Goal: Check status: Check status

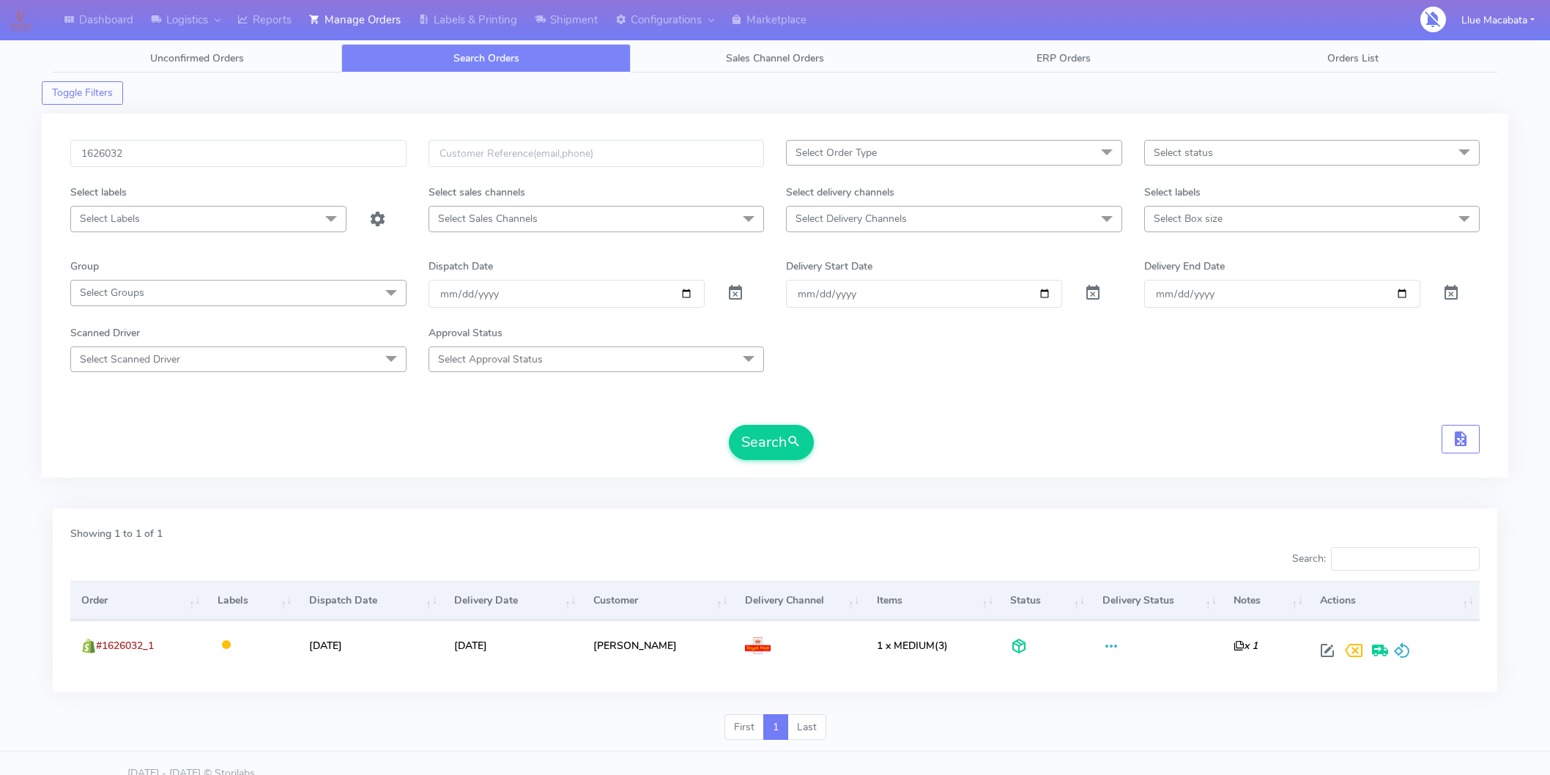
click at [159, 149] on input "1626032" at bounding box center [238, 153] width 336 height 27
type input "1626882"
drag, startPoint x: 774, startPoint y: 442, endPoint x: 766, endPoint y: 437, distance: 9.8
click at [774, 442] on button "Search" at bounding box center [771, 442] width 85 height 35
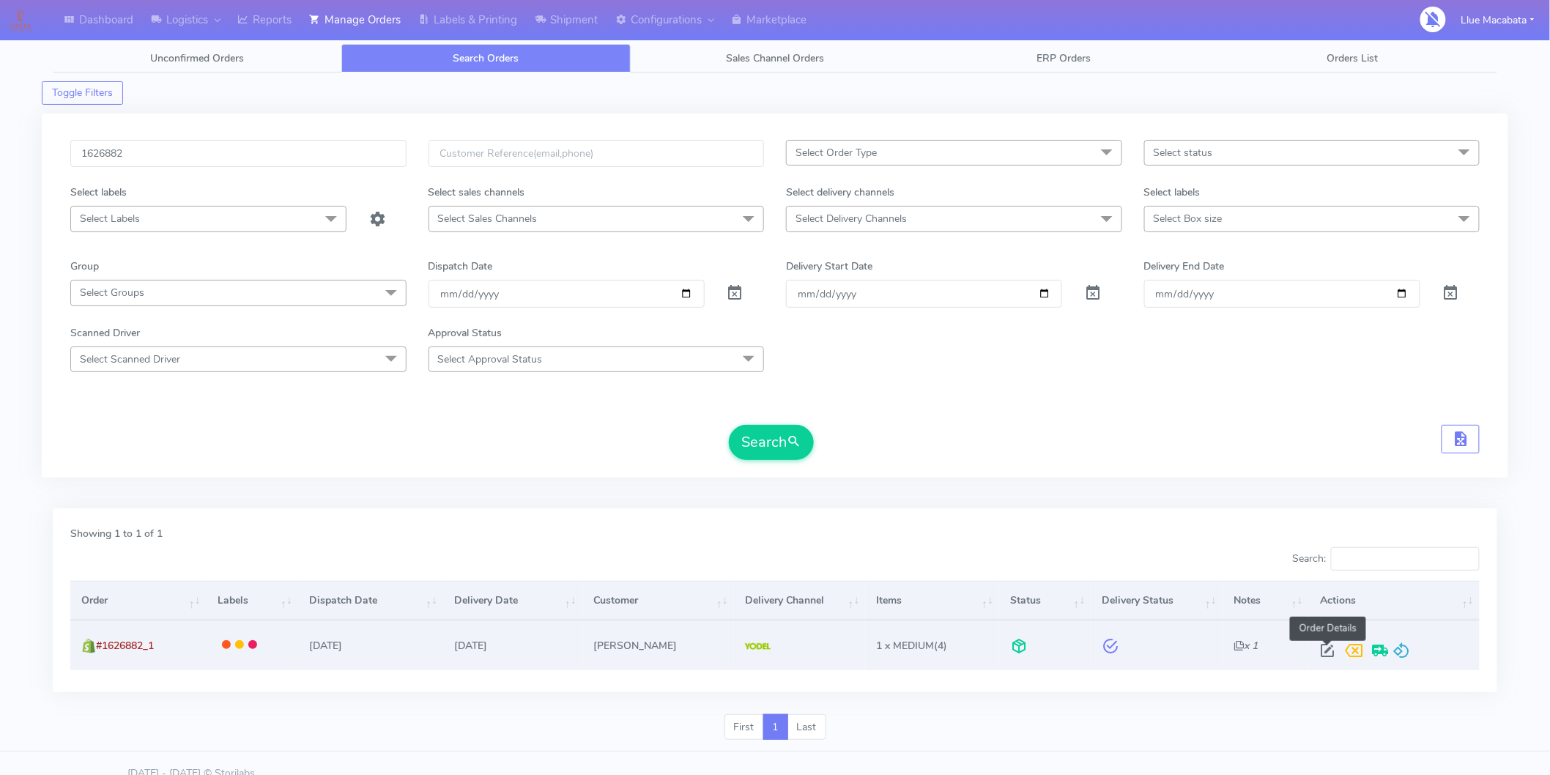
click at [1324, 648] on span at bounding box center [1327, 654] width 26 height 14
select select "5"
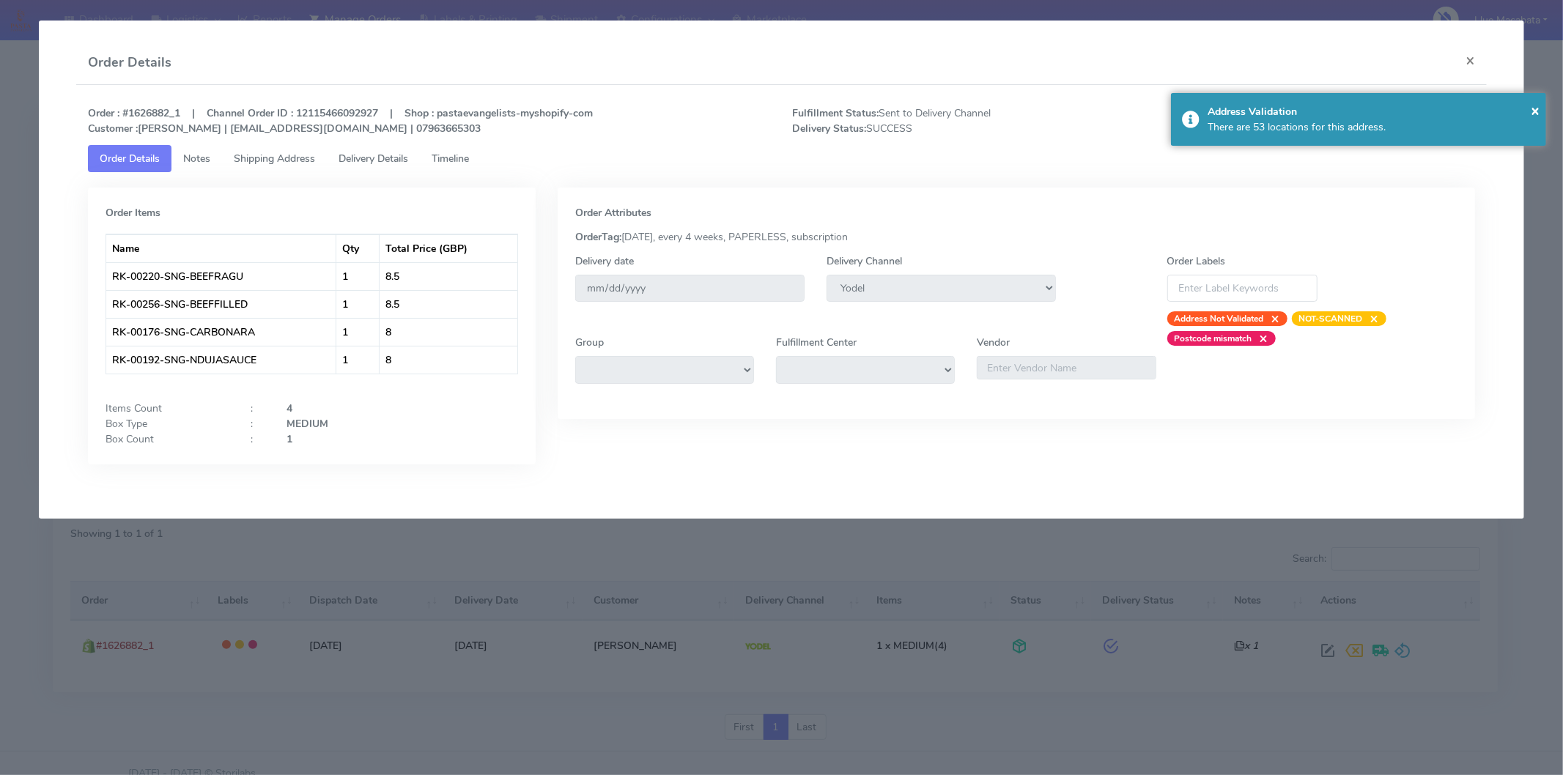
click at [469, 154] on span "Timeline" at bounding box center [450, 159] width 37 height 14
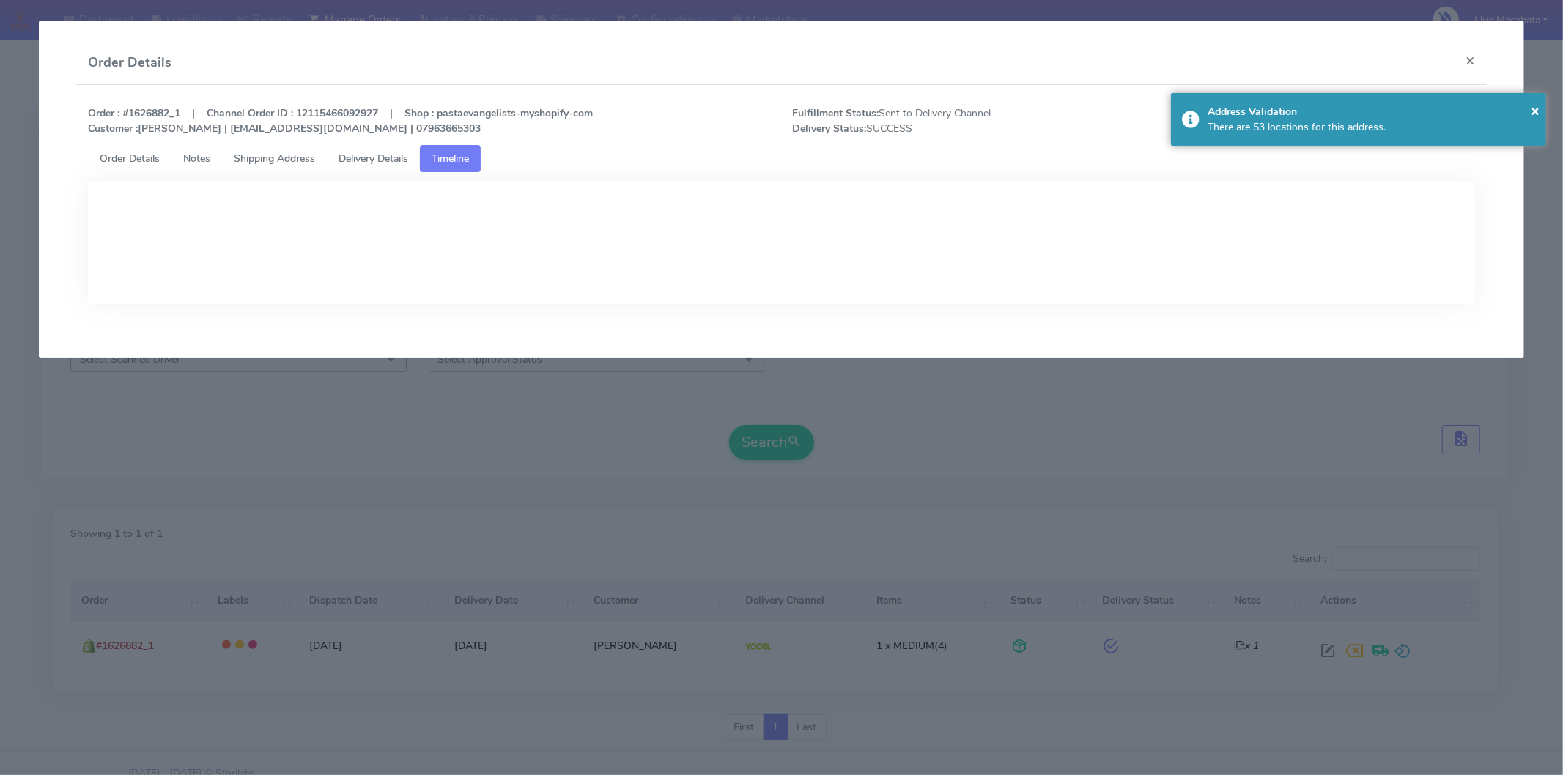
click at [383, 154] on span "Delivery Details" at bounding box center [373, 159] width 70 height 14
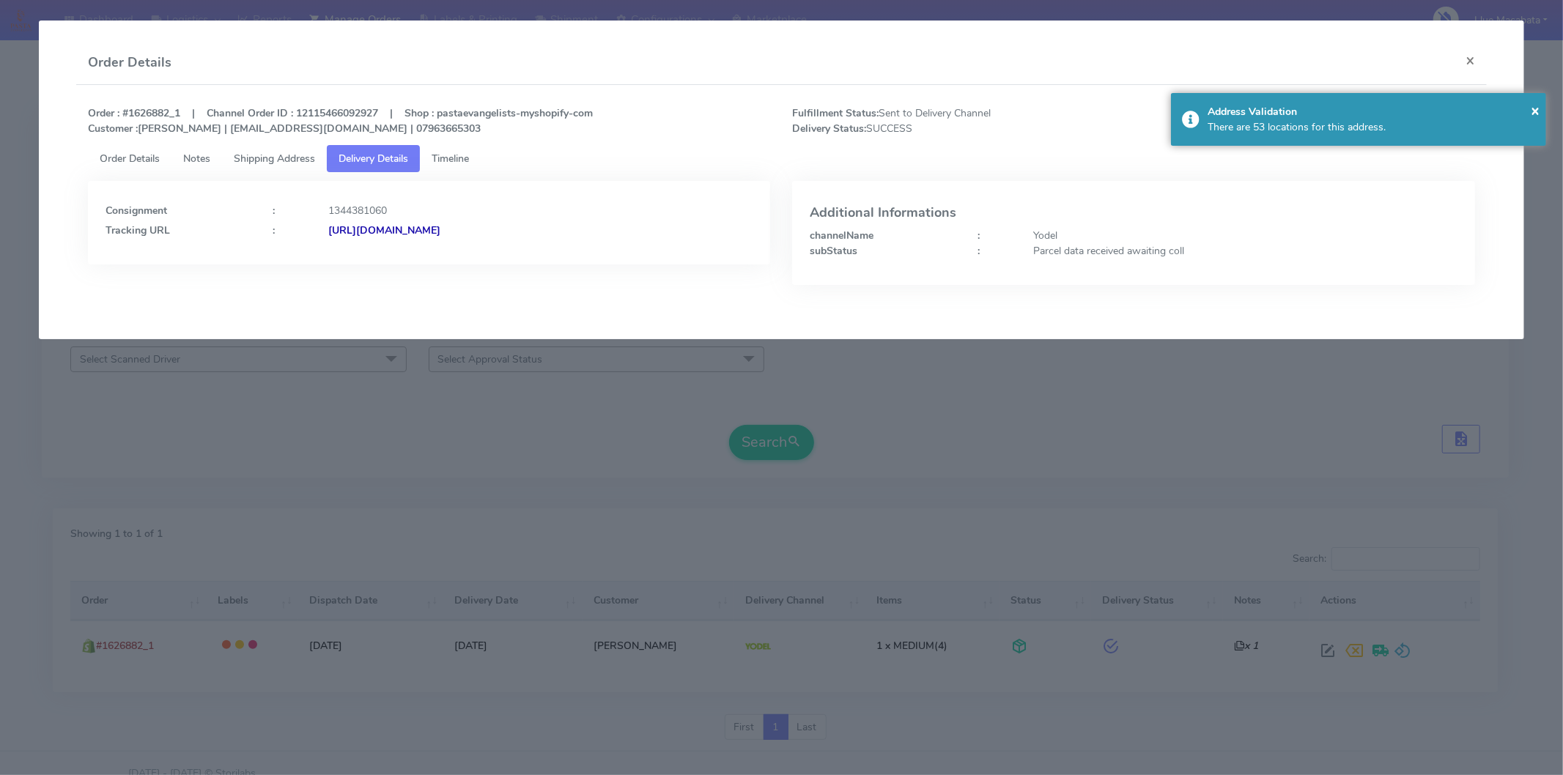
click at [440, 229] on strong "[URL][DOMAIN_NAME]" at bounding box center [384, 230] width 112 height 14
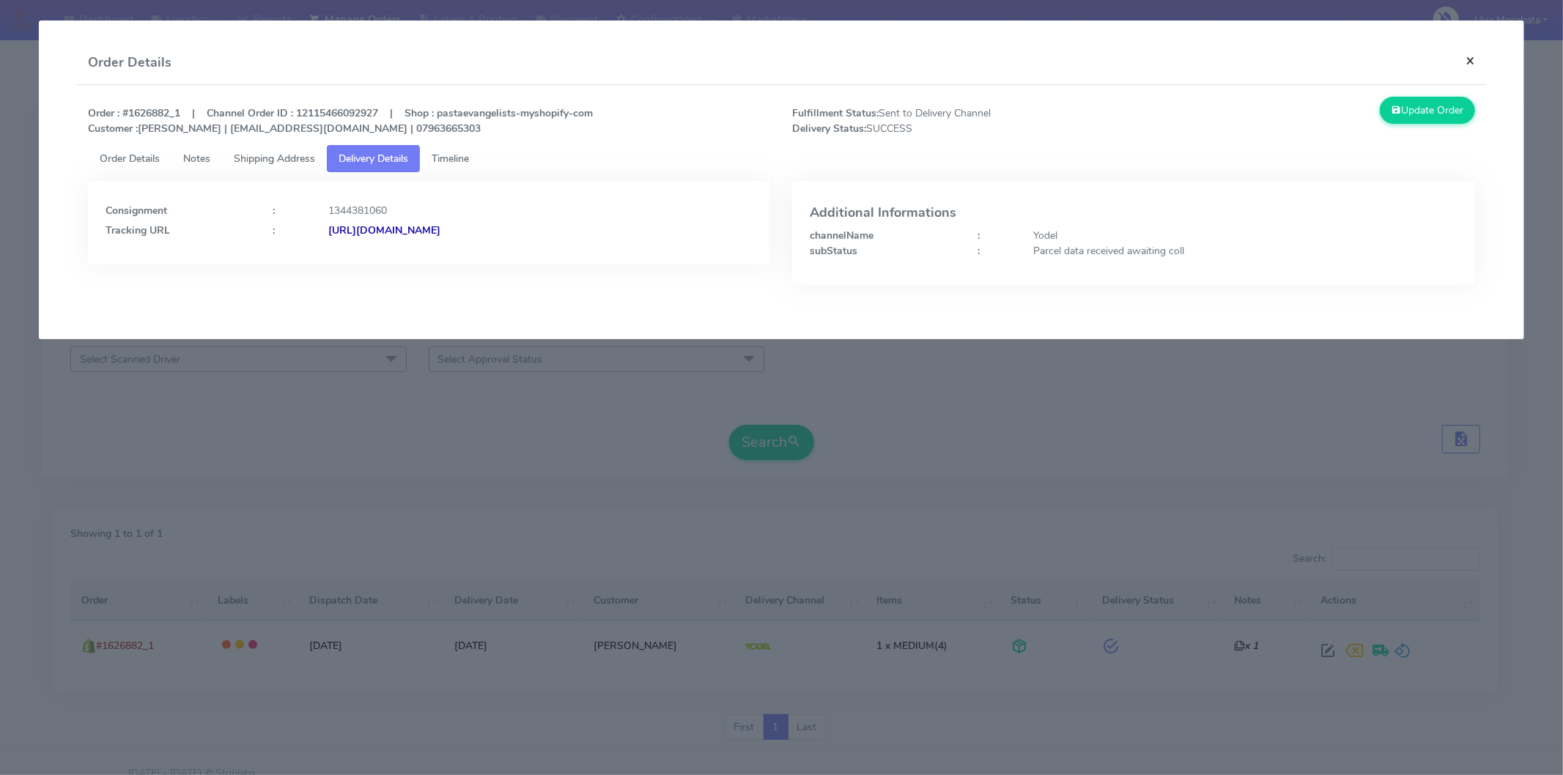
drag, startPoint x: 1486, startPoint y: 66, endPoint x: 1457, endPoint y: 61, distance: 29.8
click at [1484, 66] on button "×" at bounding box center [1470, 60] width 33 height 39
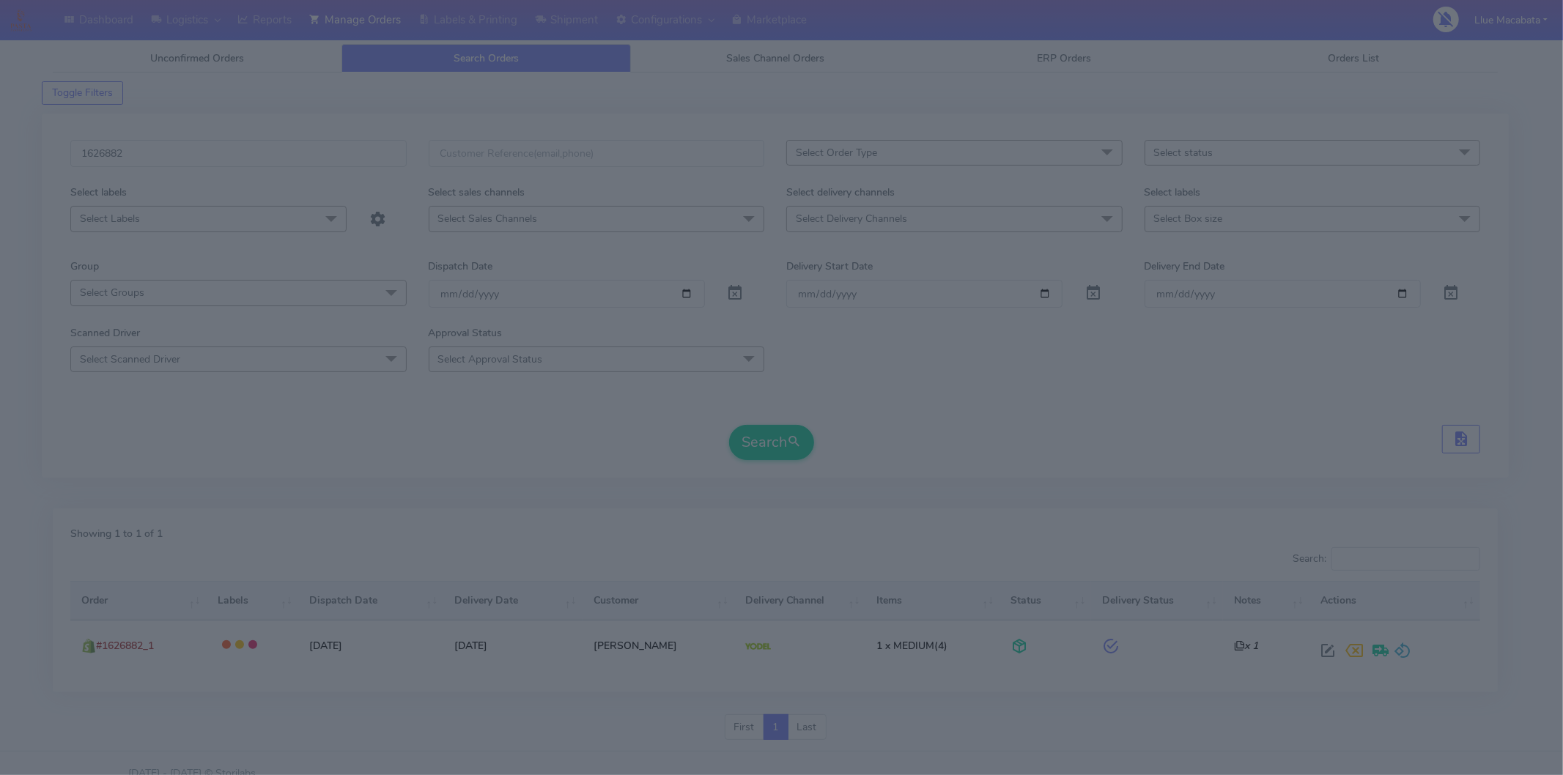
click at [1457, 61] on div "Order : #1626882_1 | Channel Order ID : 12115466092927 | Shop : pastaevangelist…" at bounding box center [781, 129] width 1410 height 234
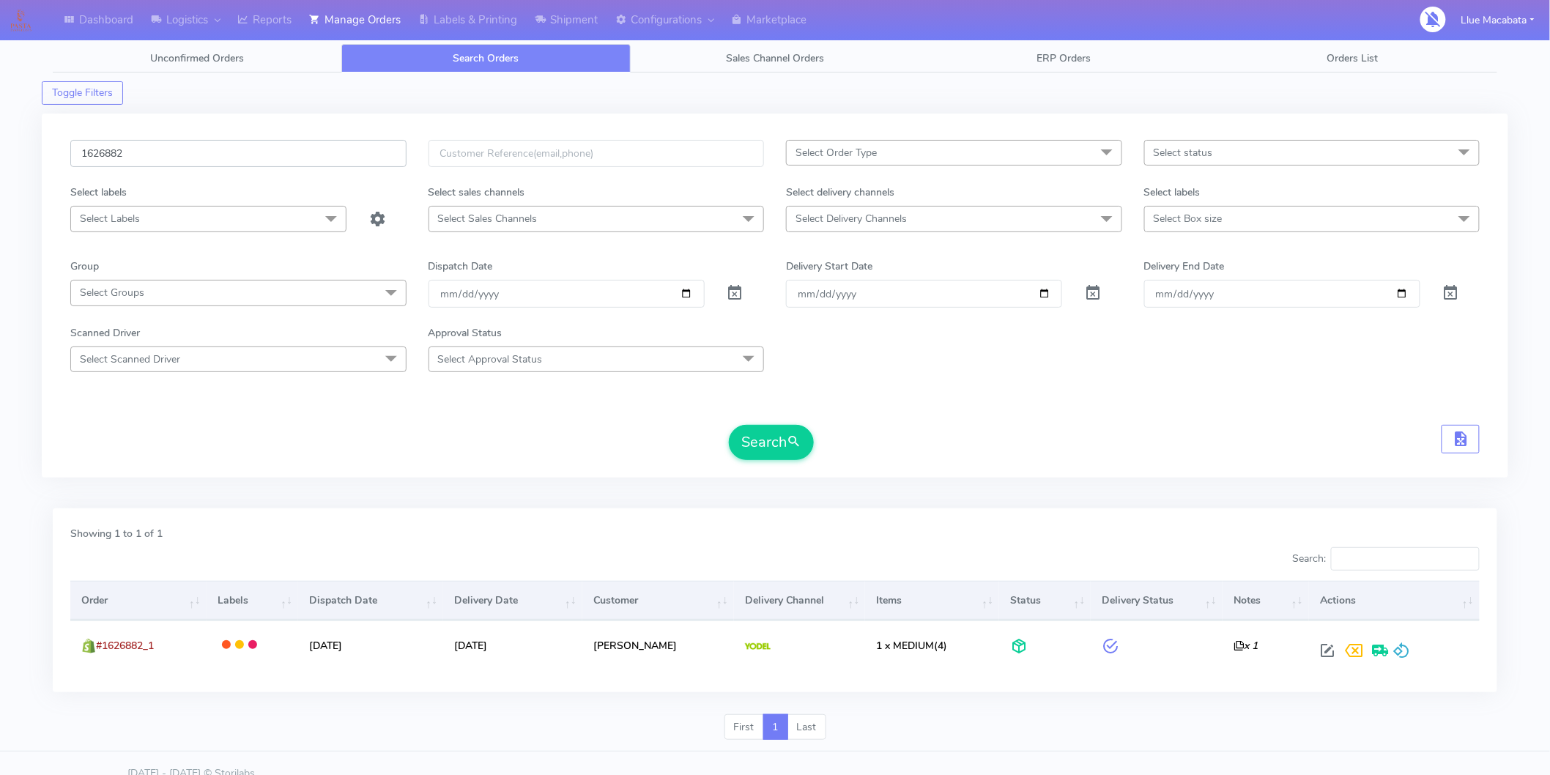
click at [156, 149] on input "1626882" at bounding box center [238, 153] width 336 height 27
paste input "723"
type input "1626723"
click at [757, 434] on button "Search" at bounding box center [771, 442] width 85 height 35
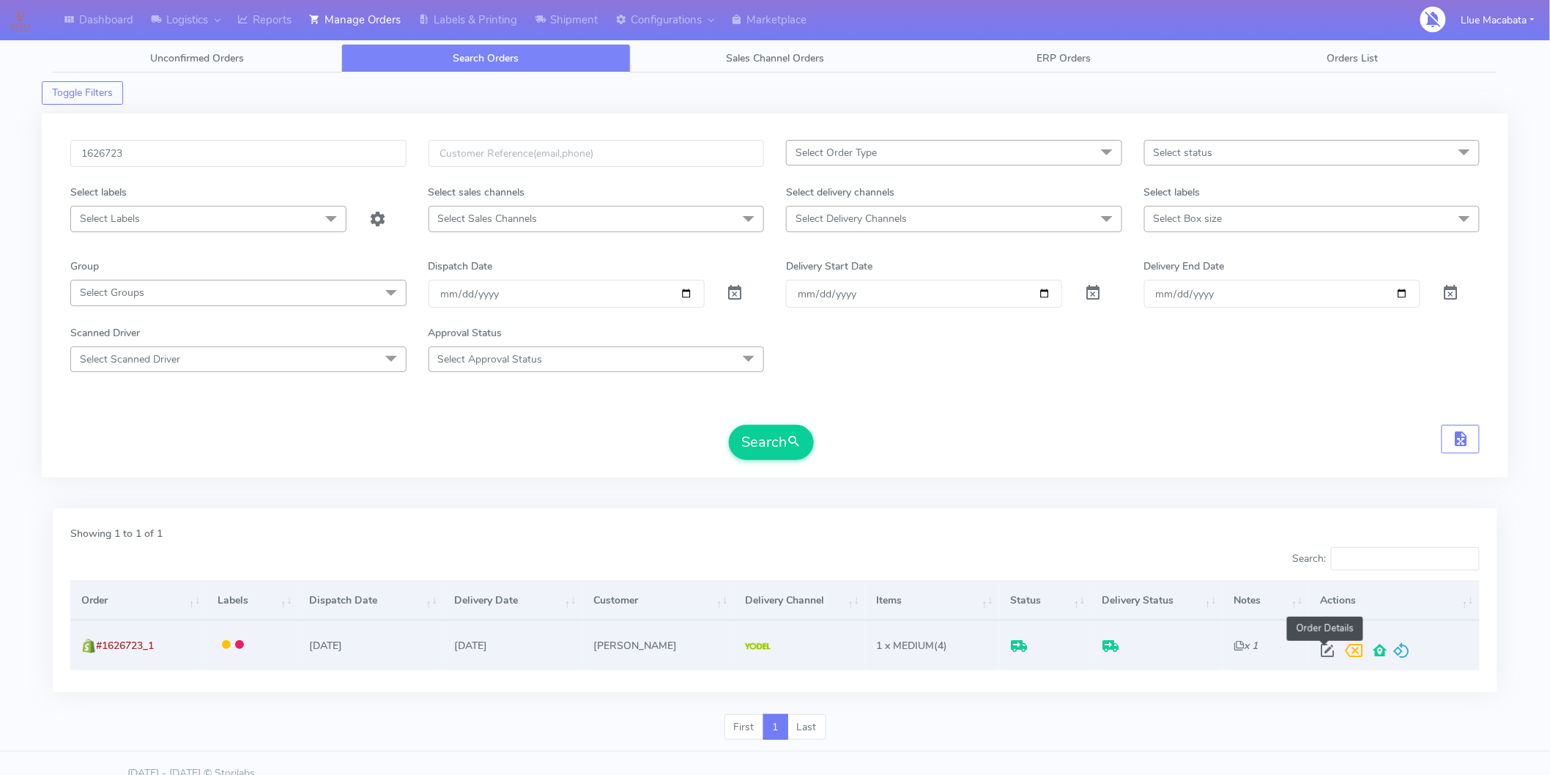
click at [1331, 656] on span at bounding box center [1327, 654] width 26 height 14
select select "5"
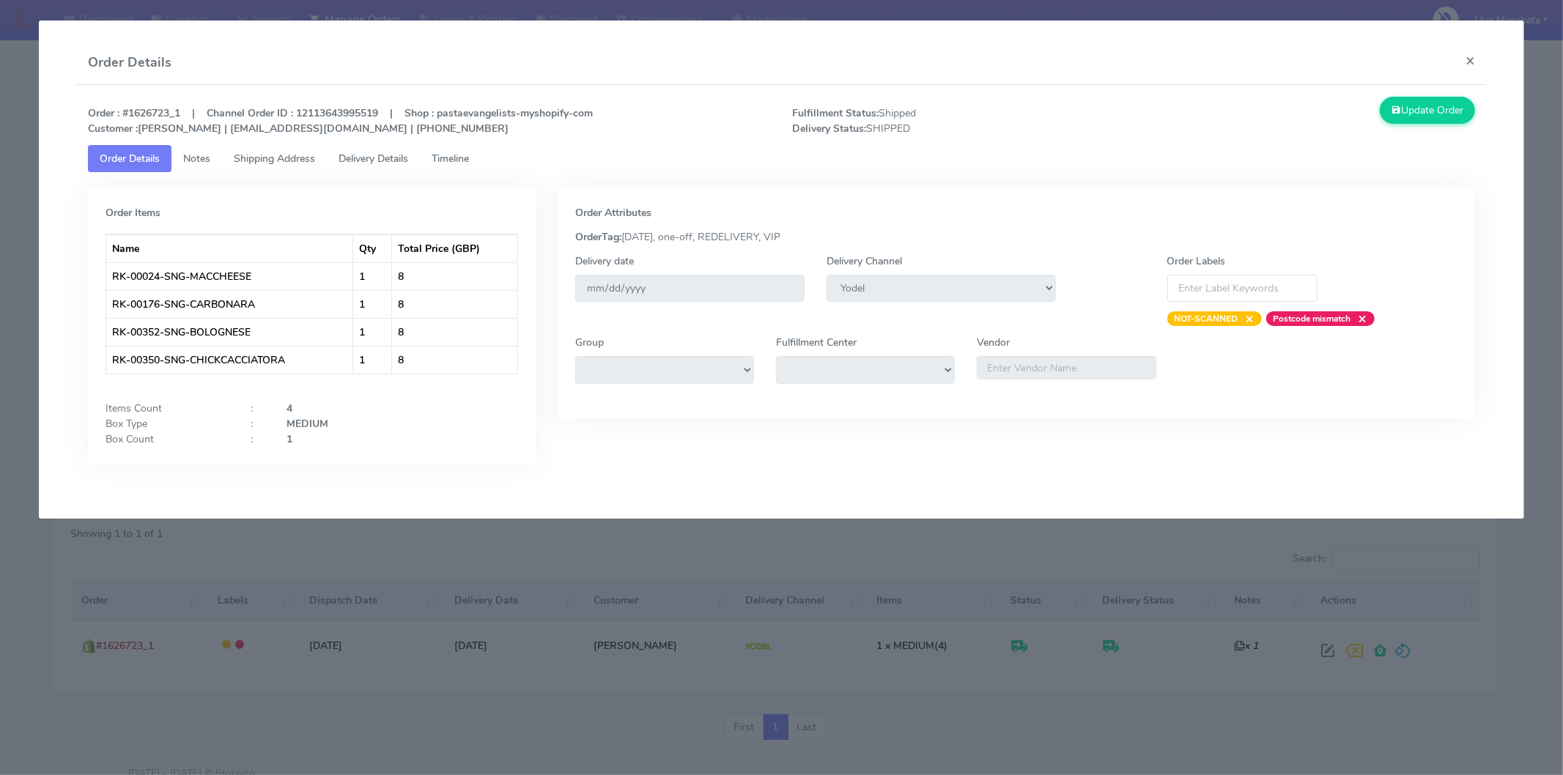
click at [396, 152] on span "Delivery Details" at bounding box center [373, 159] width 70 height 14
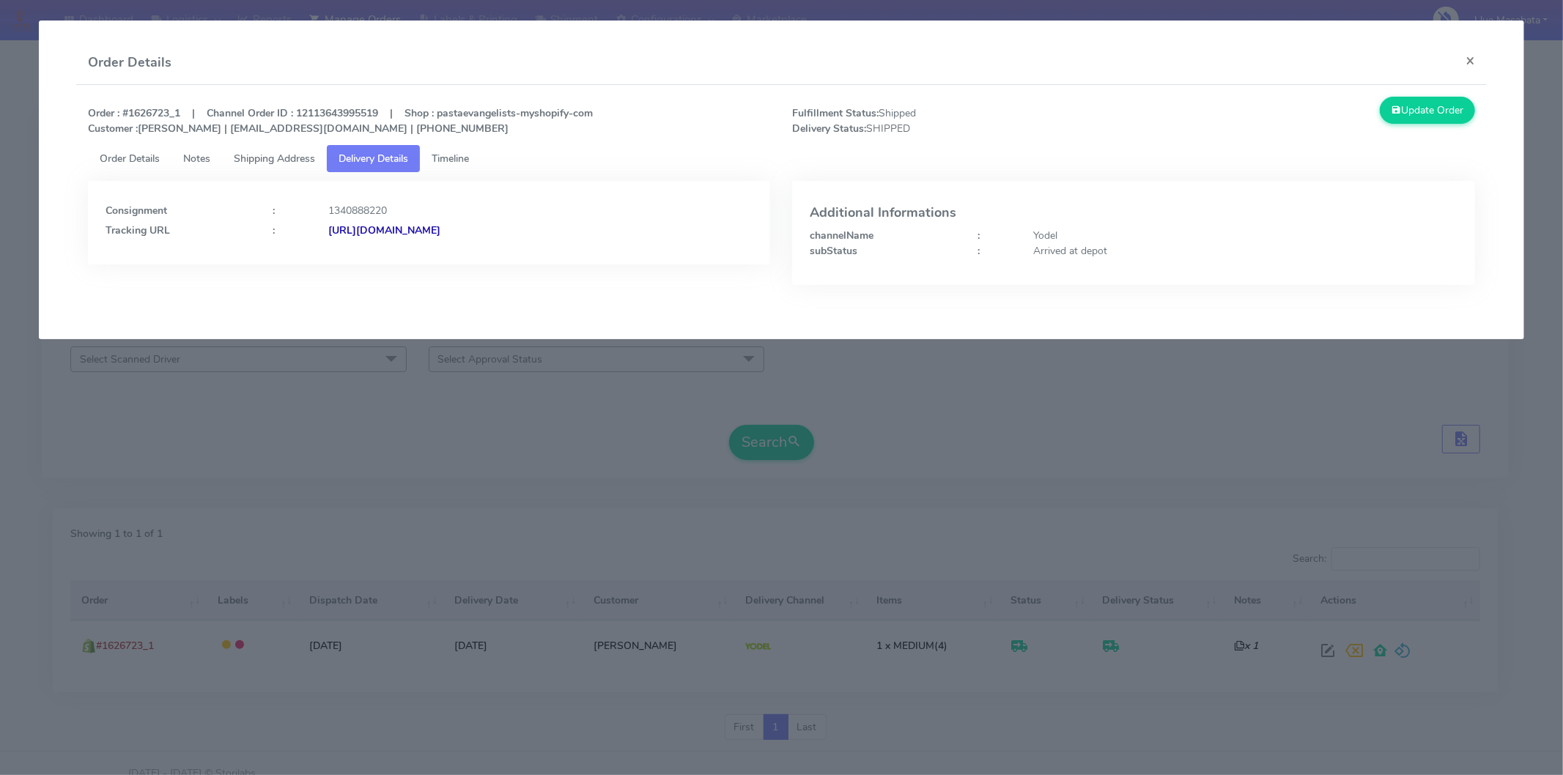
click at [440, 226] on strong "[URL][DOMAIN_NAME]" at bounding box center [384, 230] width 112 height 14
click at [1467, 66] on button "×" at bounding box center [1470, 60] width 33 height 39
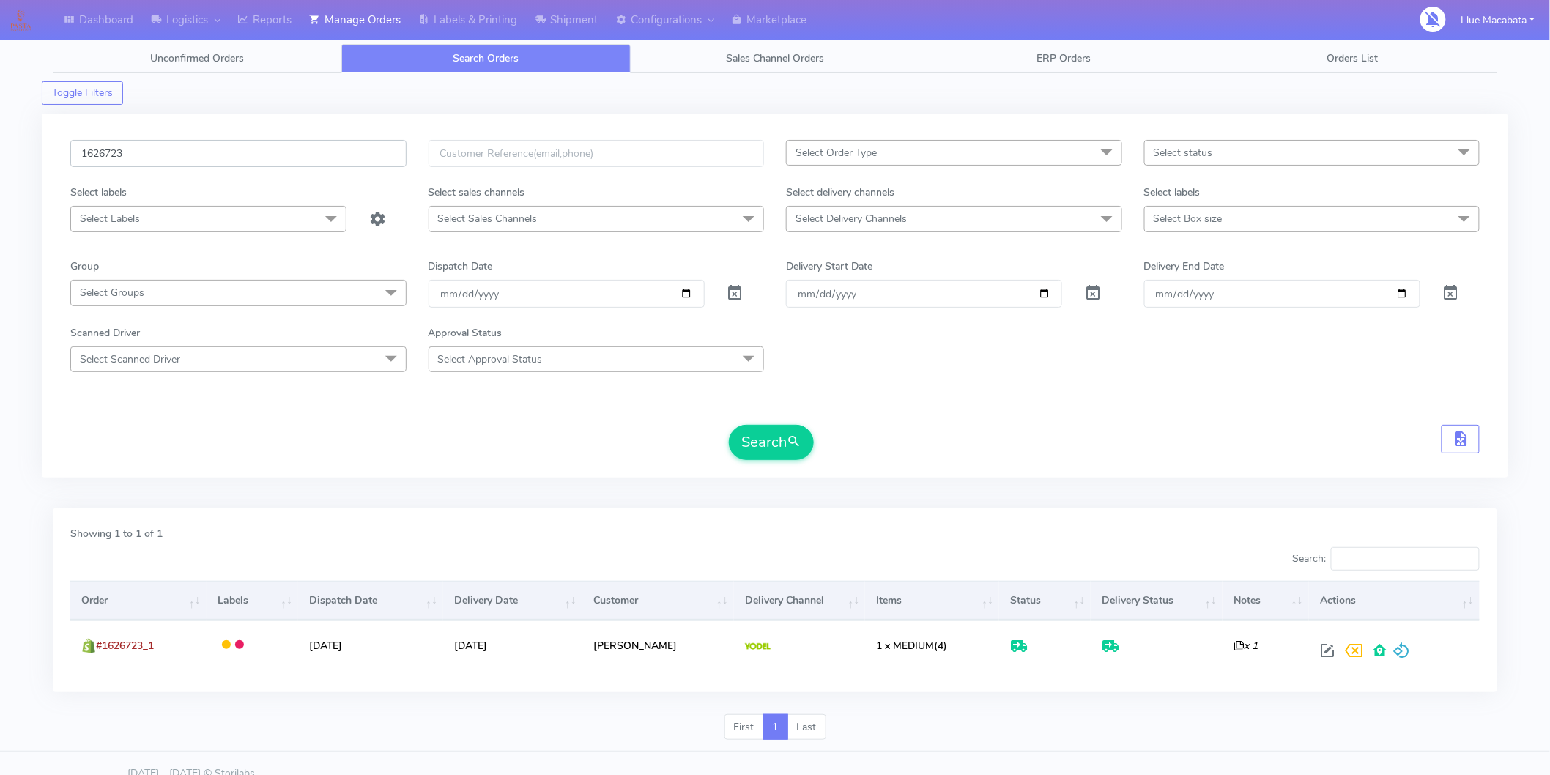
drag, startPoint x: 144, startPoint y: 151, endPoint x: 434, endPoint y: 250, distance: 306.5
click at [1, 147] on div "Dashboard Logistics [GEOGRAPHIC_DATA] Logistics Reports Manage Orders Labels & …" at bounding box center [775, 388] width 1550 height 725
paste input "1625457"
type input "1625457"
click at [771, 448] on button "Search" at bounding box center [771, 442] width 85 height 35
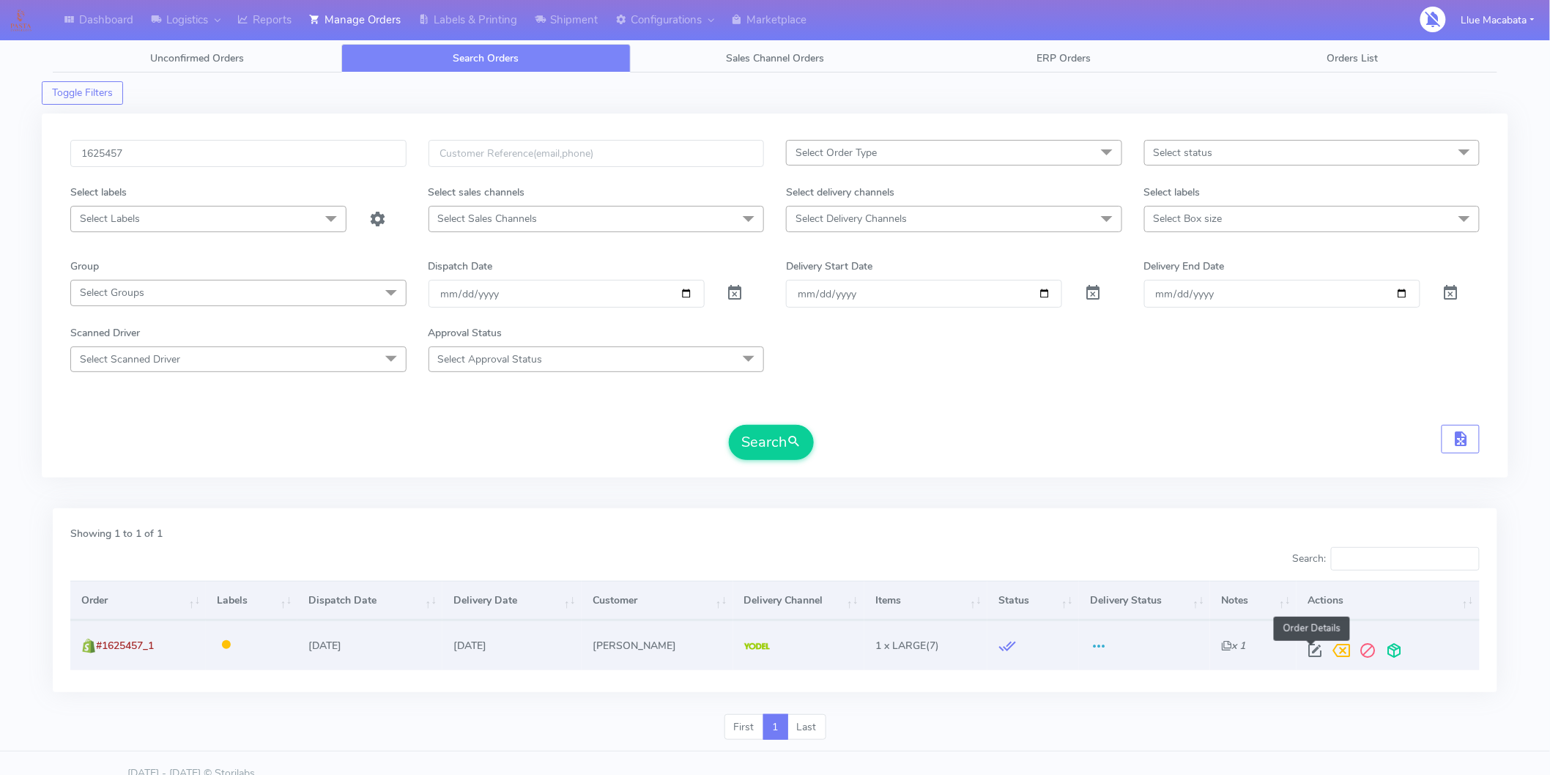
click at [1306, 650] on span at bounding box center [1315, 654] width 26 height 14
select select "5"
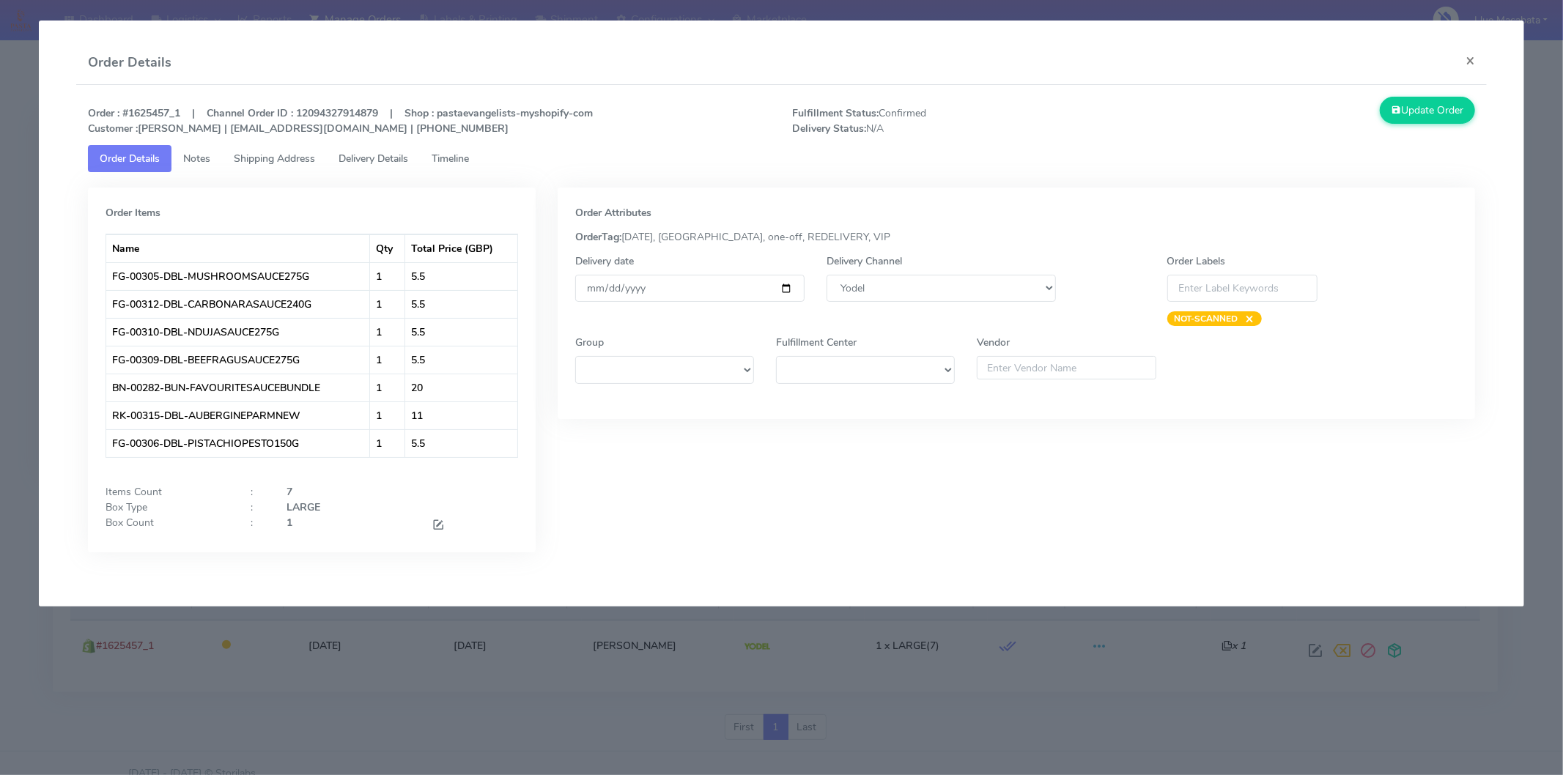
click at [449, 159] on span "Timeline" at bounding box center [450, 159] width 37 height 14
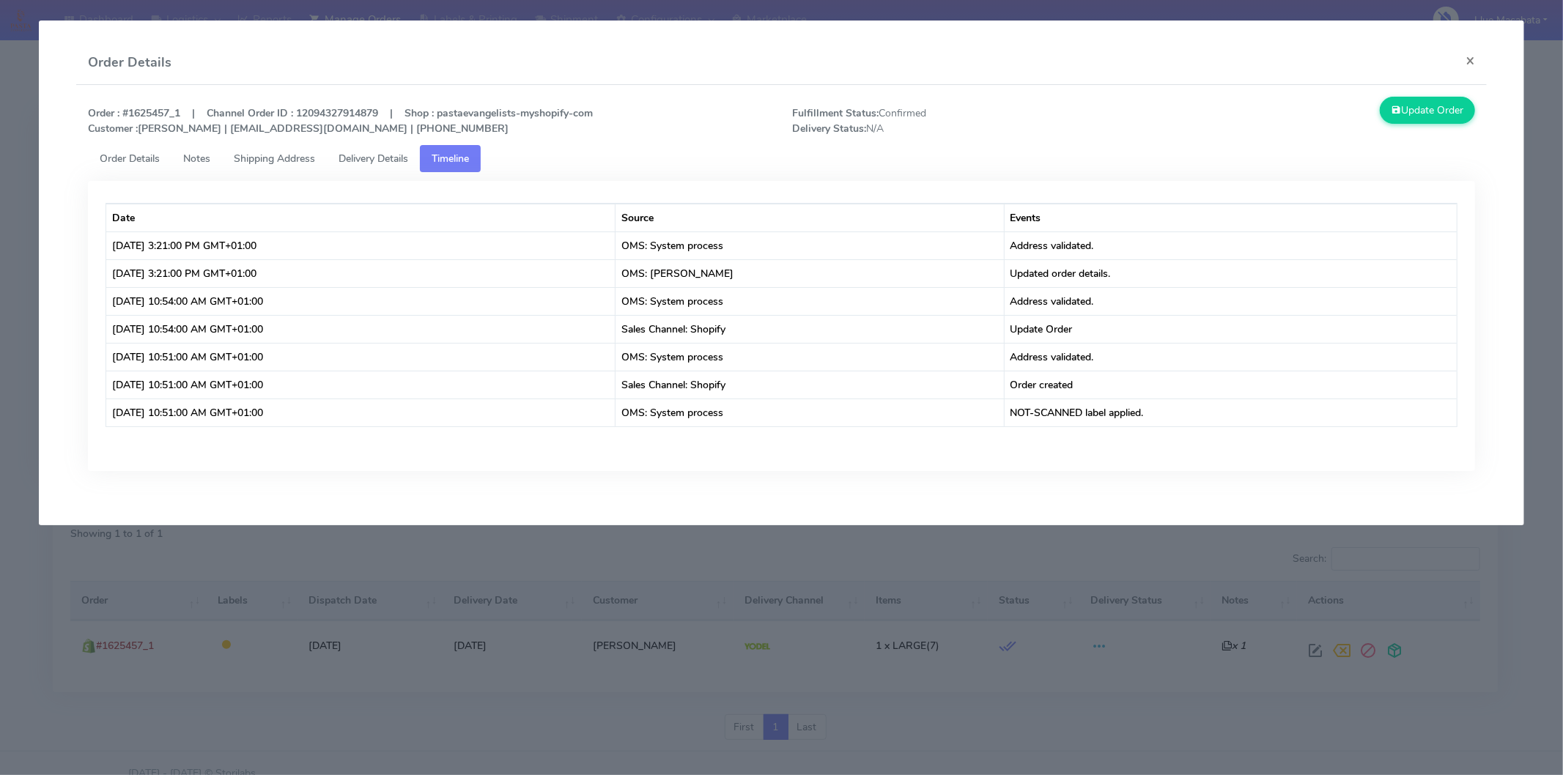
click at [400, 158] on span "Delivery Details" at bounding box center [373, 159] width 70 height 14
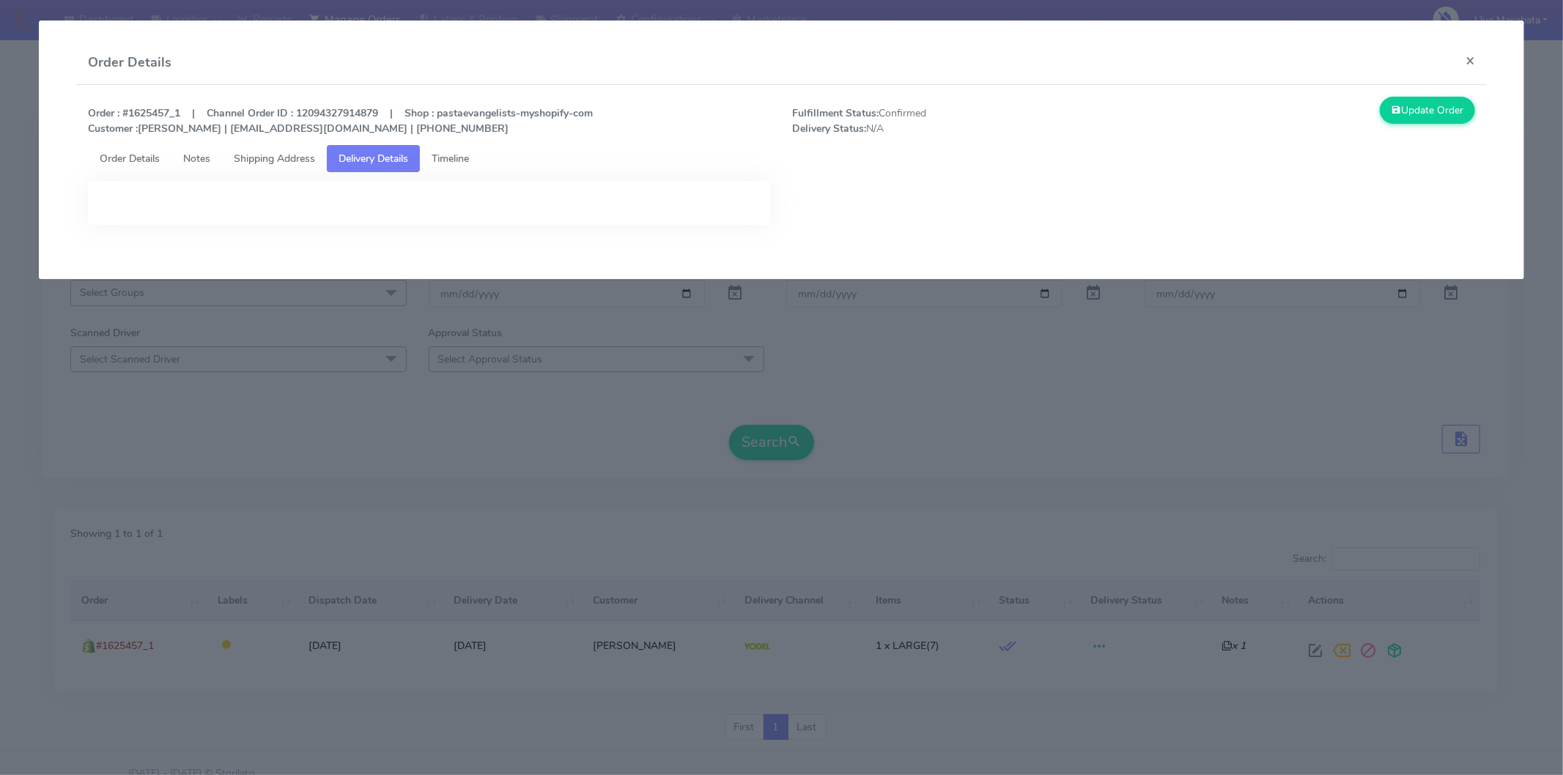
drag, startPoint x: 470, startPoint y: 156, endPoint x: 457, endPoint y: 158, distance: 13.3
click at [469, 155] on span "Timeline" at bounding box center [450, 159] width 37 height 14
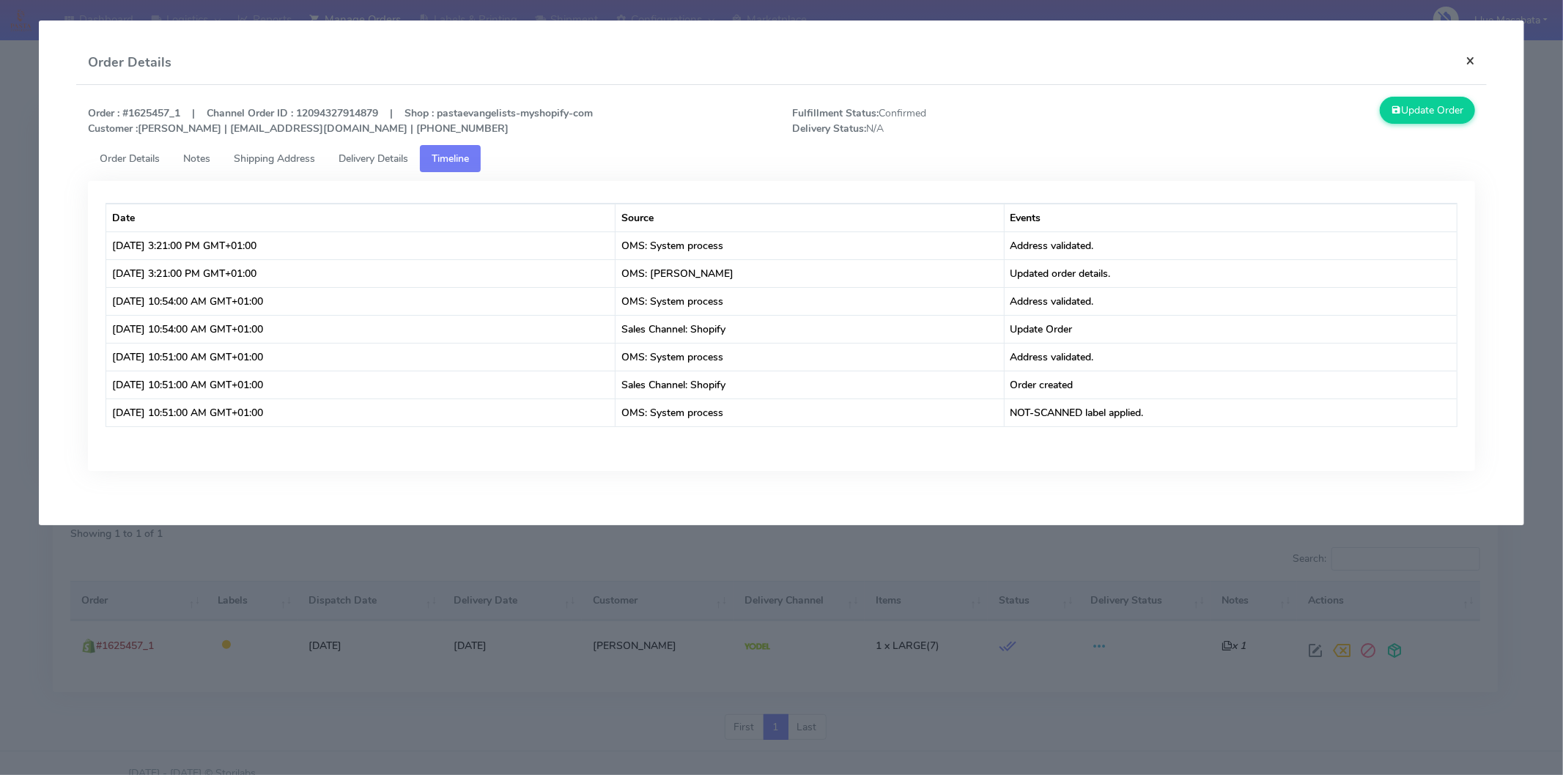
click at [1463, 62] on button "×" at bounding box center [1470, 60] width 33 height 39
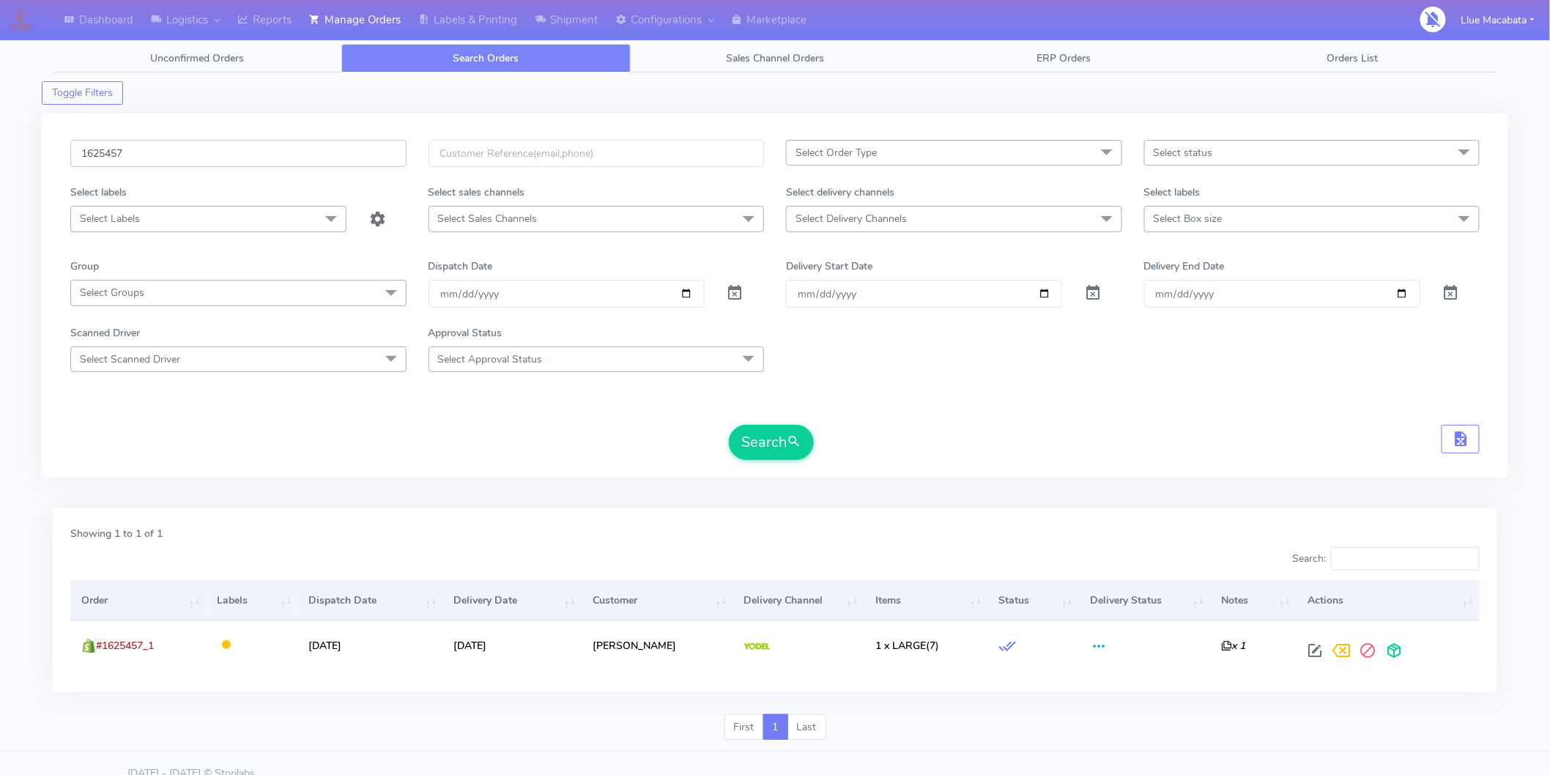
click at [148, 154] on input "1625457" at bounding box center [238, 153] width 336 height 27
paste input "1626982"
click at [169, 152] on input "16254571626982" at bounding box center [238, 153] width 336 height 27
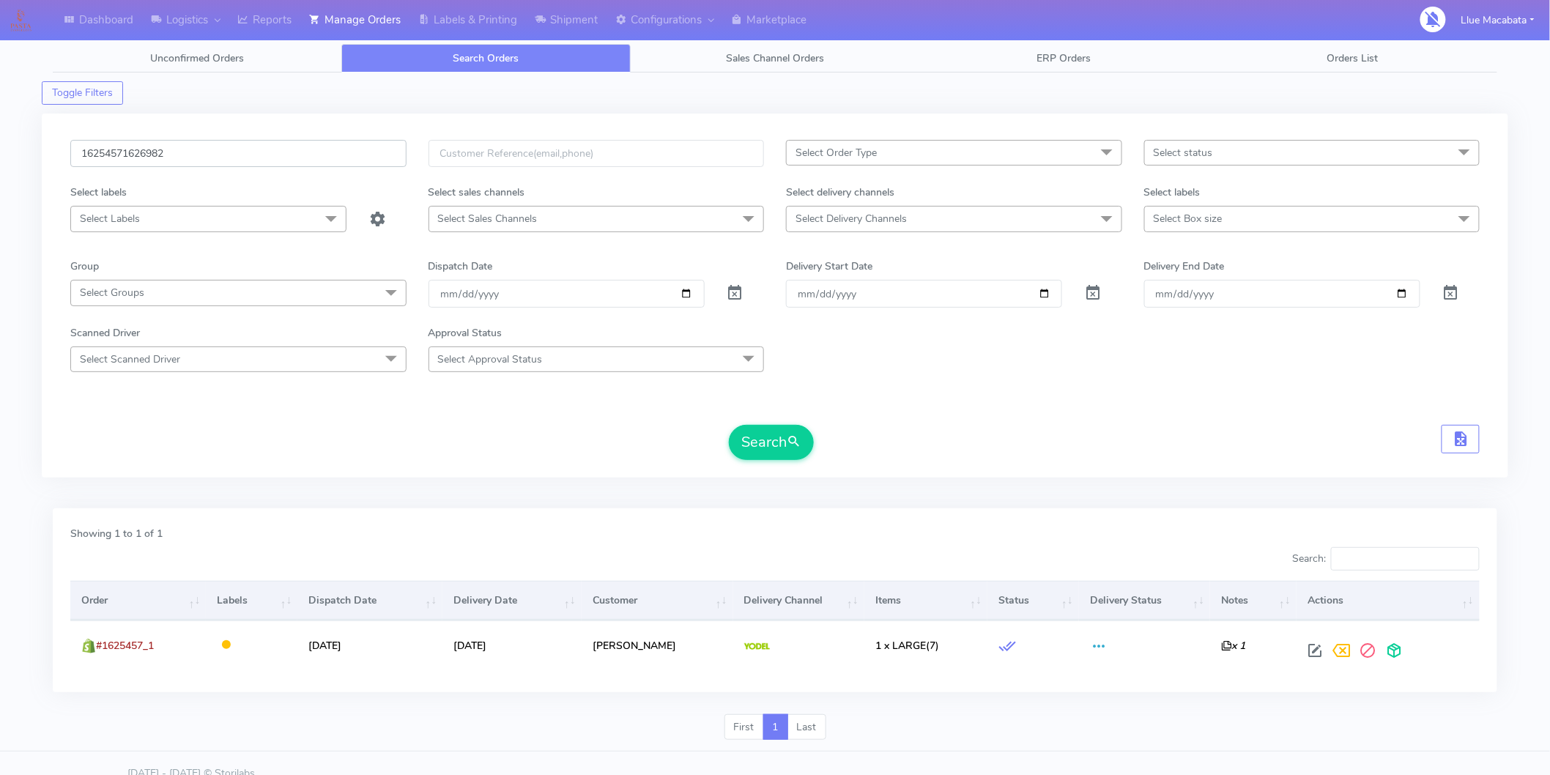
click at [169, 152] on input "16254571626982" at bounding box center [238, 153] width 336 height 27
paste input "text"
type input "1626982"
drag, startPoint x: 769, startPoint y: 443, endPoint x: 753, endPoint y: 429, distance: 21.3
click at [768, 437] on button "Search" at bounding box center [771, 442] width 85 height 35
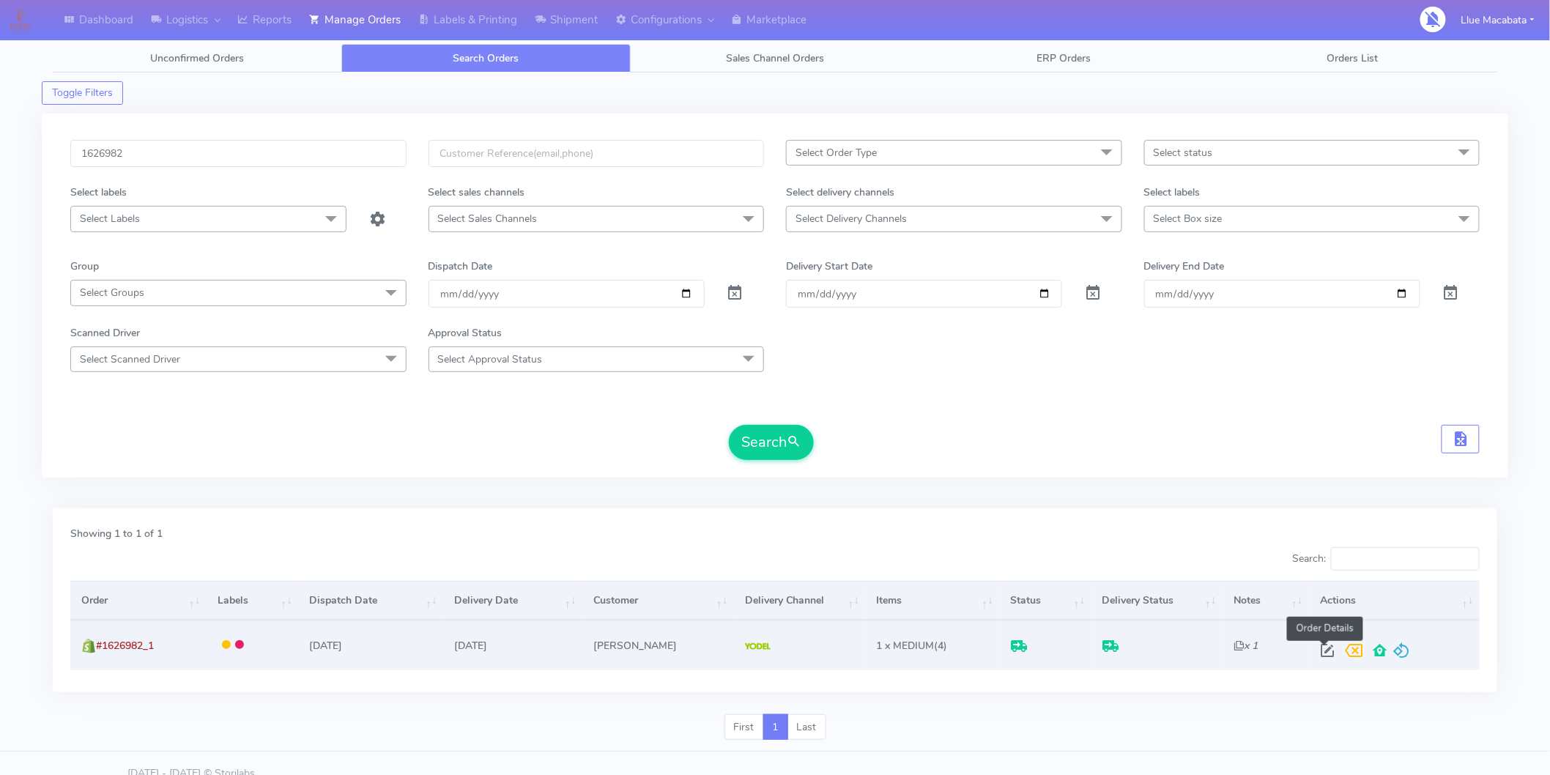
click at [1328, 650] on span at bounding box center [1327, 654] width 26 height 14
select select "5"
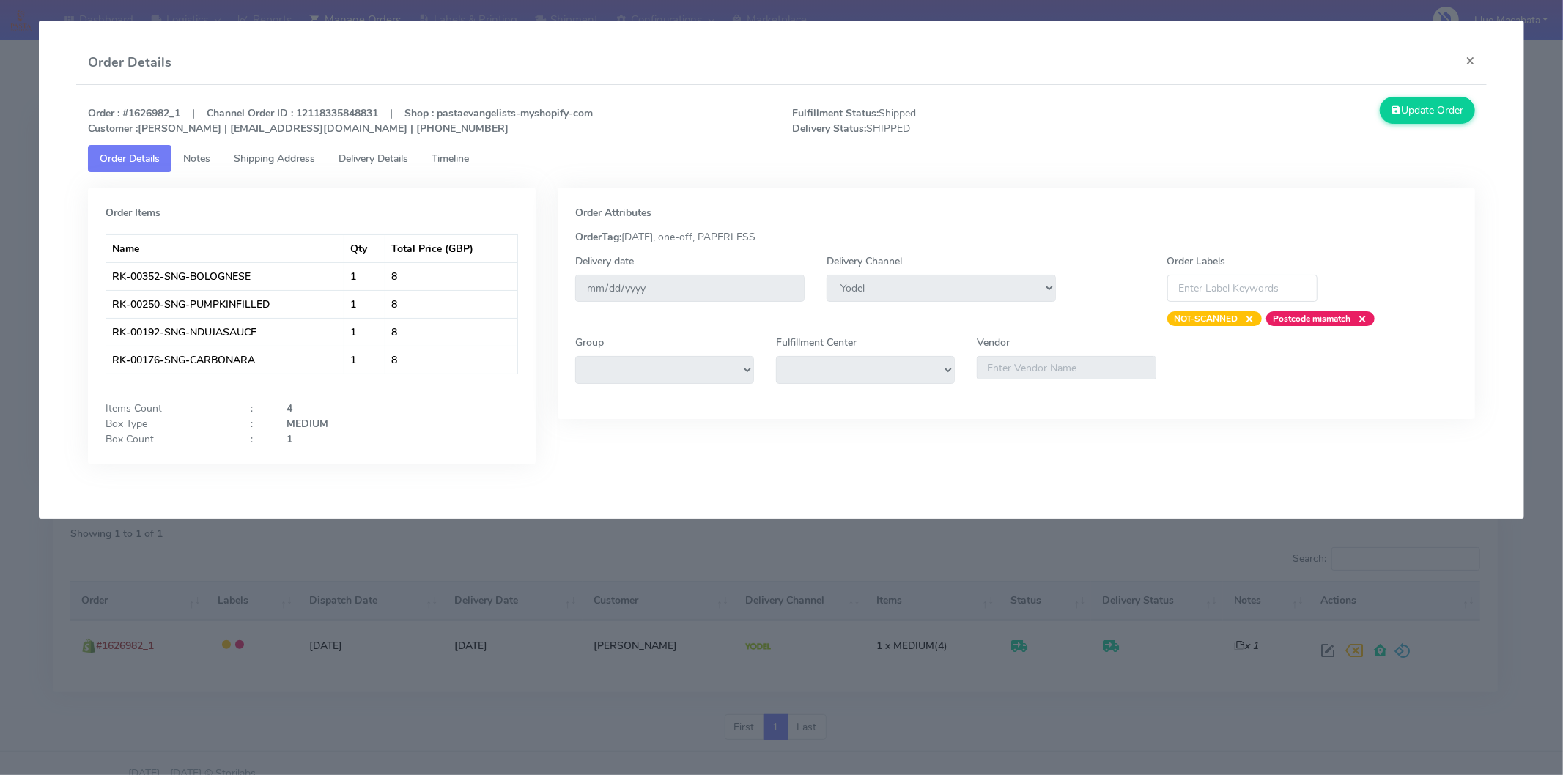
click at [459, 160] on span "Timeline" at bounding box center [450, 159] width 37 height 14
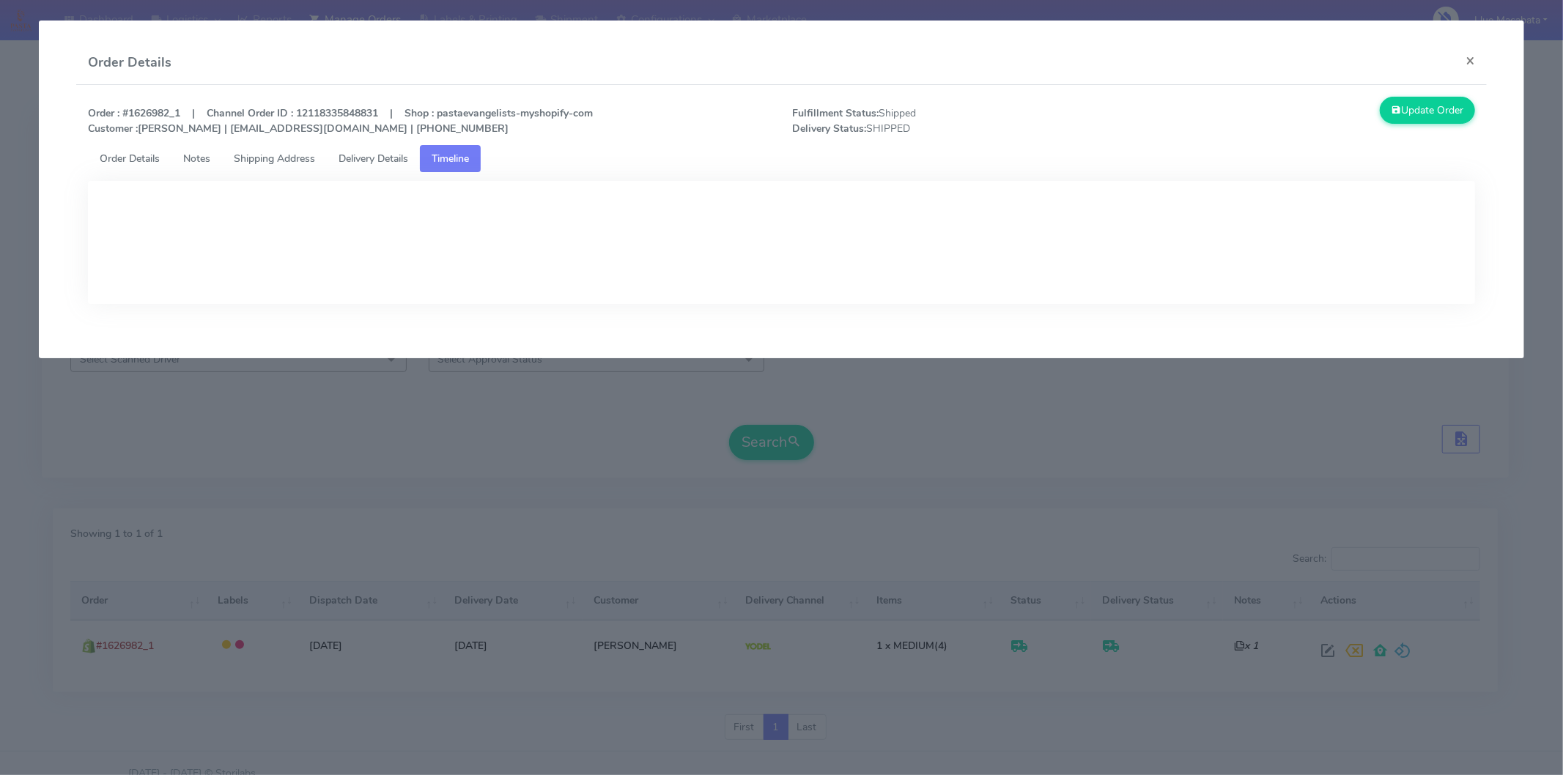
drag, startPoint x: 379, startPoint y: 158, endPoint x: 387, endPoint y: 158, distance: 8.1
click at [381, 158] on span "Delivery Details" at bounding box center [373, 159] width 70 height 14
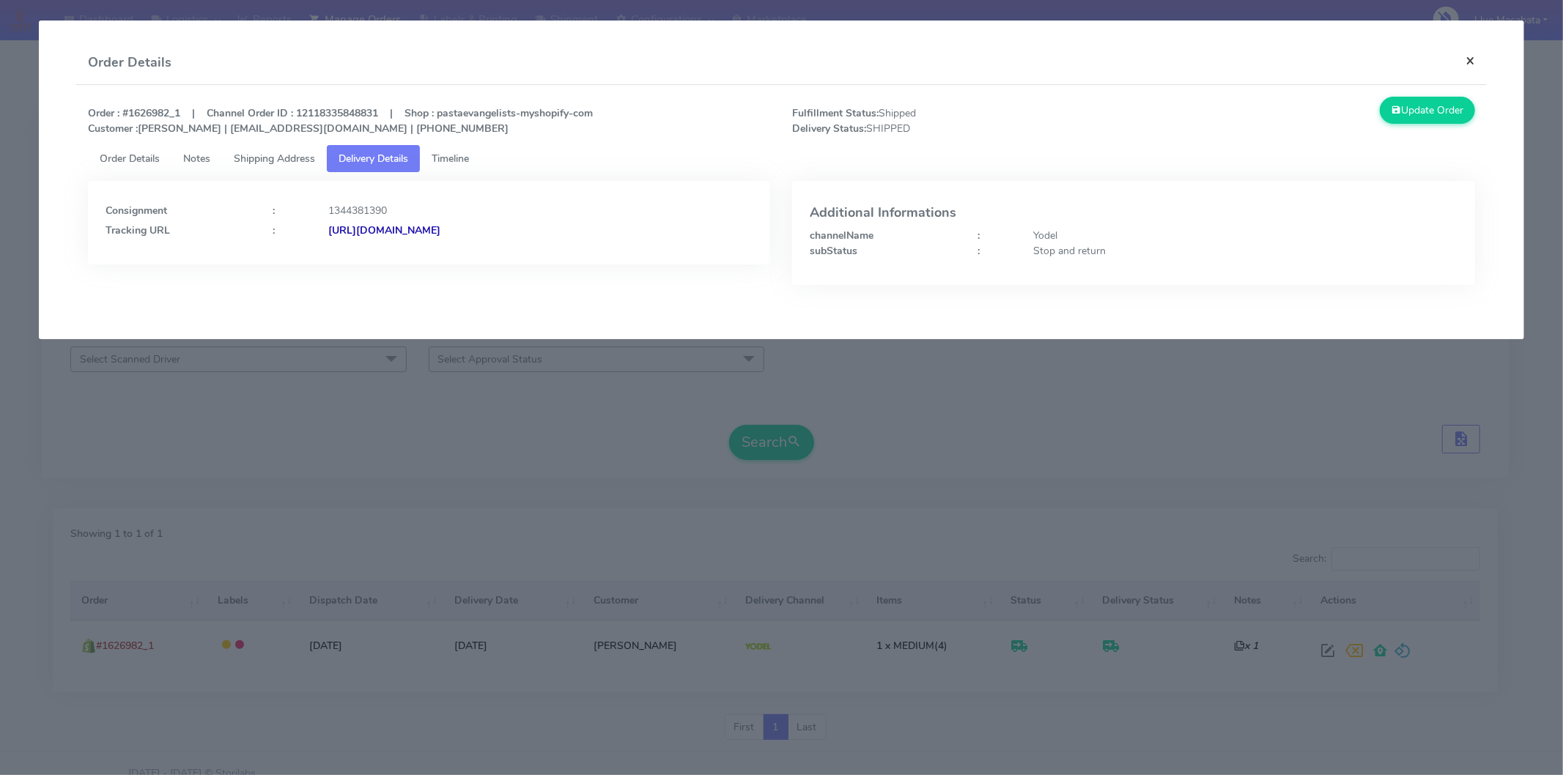
drag, startPoint x: 1462, startPoint y: 61, endPoint x: 1413, endPoint y: 60, distance: 49.8
click at [1462, 60] on button "×" at bounding box center [1470, 60] width 33 height 39
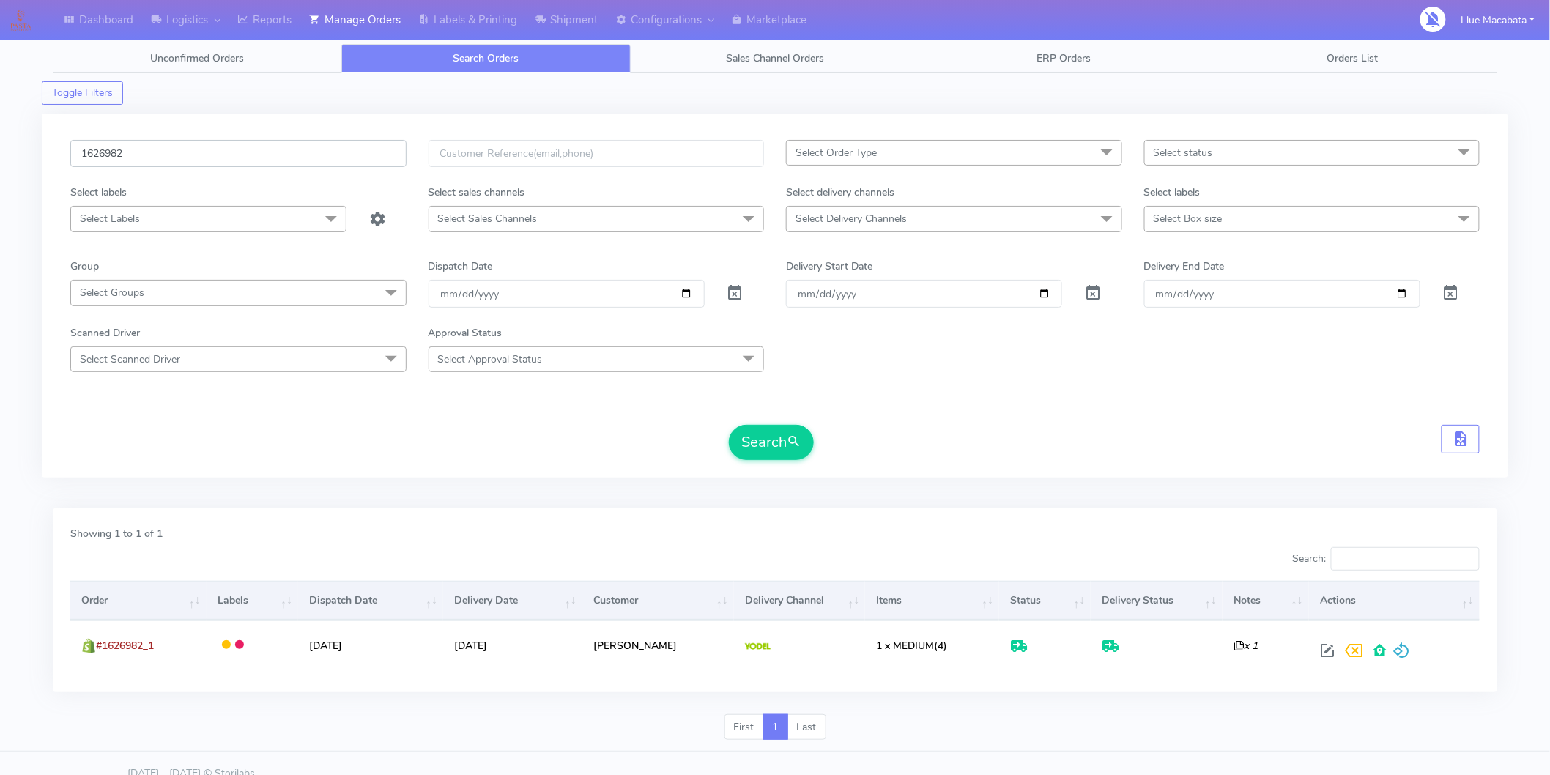
click at [118, 155] on input "1626982" at bounding box center [238, 153] width 336 height 27
paste input "864"
type input "1626864"
drag, startPoint x: 774, startPoint y: 434, endPoint x: 766, endPoint y: 435, distance: 8.1
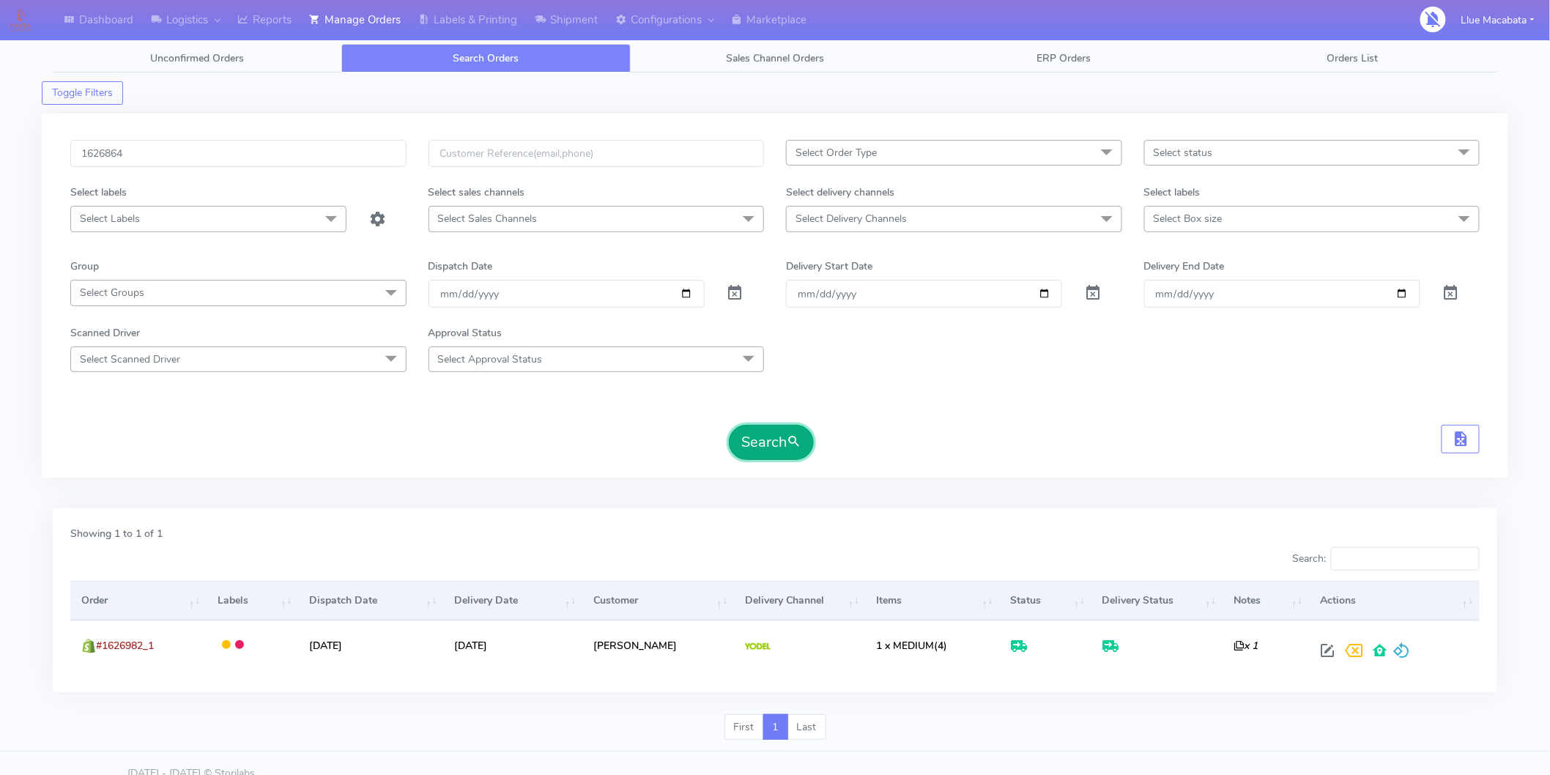
click at [773, 435] on button "Search" at bounding box center [771, 442] width 85 height 35
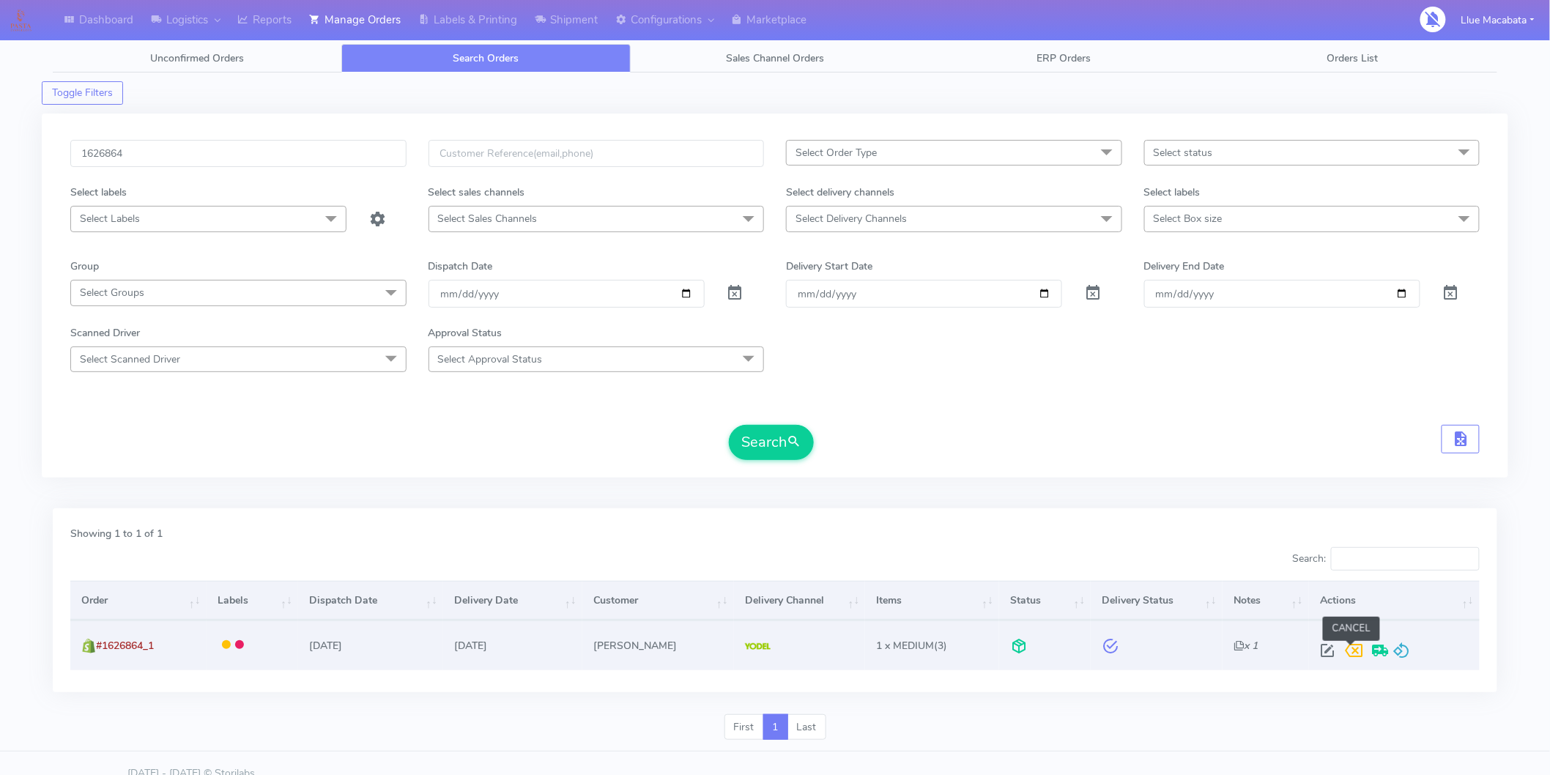
click at [1323, 651] on span at bounding box center [1327, 654] width 26 height 14
select select "5"
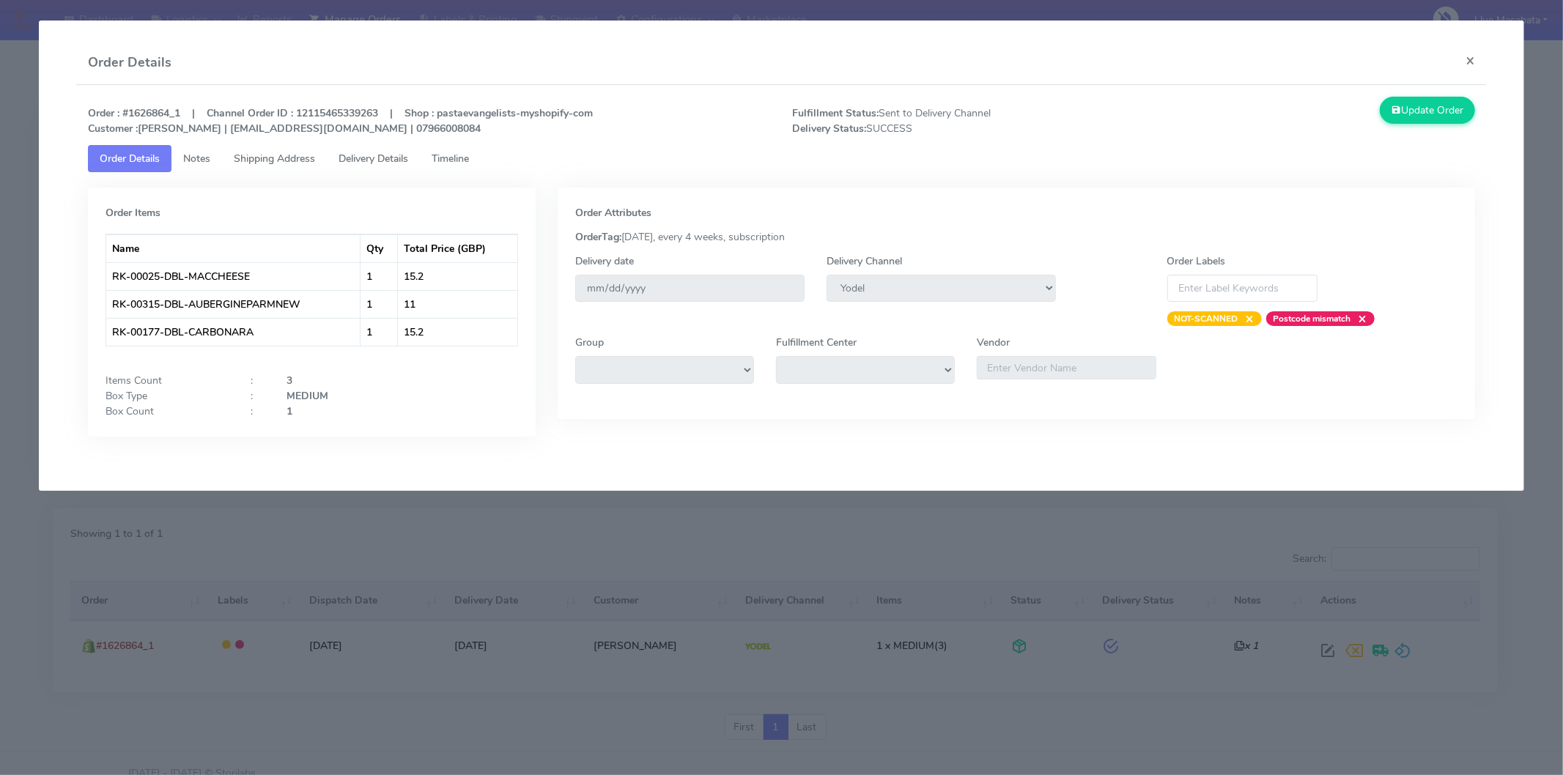
drag, startPoint x: 466, startPoint y: 150, endPoint x: 443, endPoint y: 151, distance: 23.5
click at [464, 152] on span "Timeline" at bounding box center [450, 159] width 37 height 14
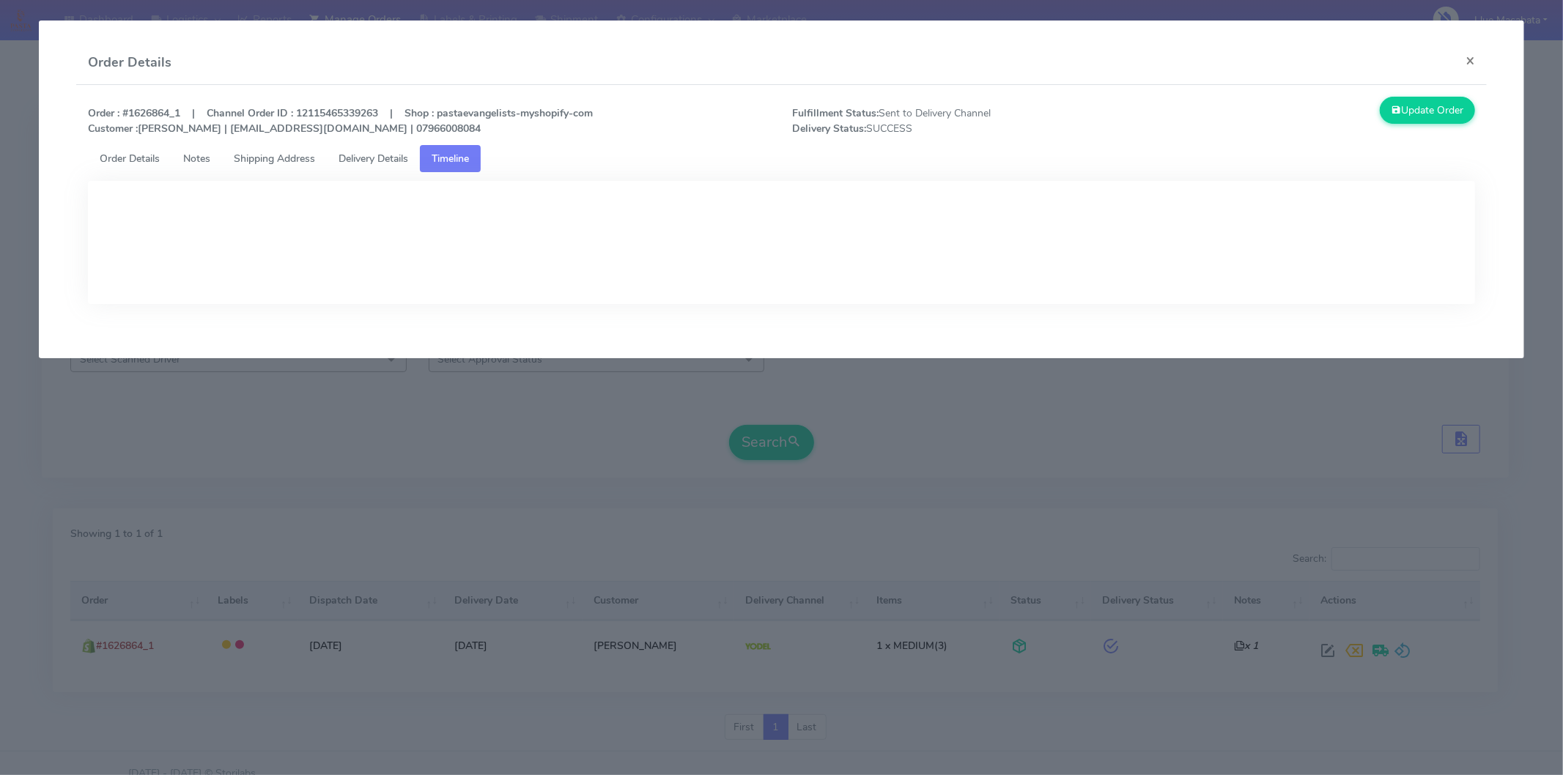
click at [381, 152] on span "Delivery Details" at bounding box center [373, 159] width 70 height 14
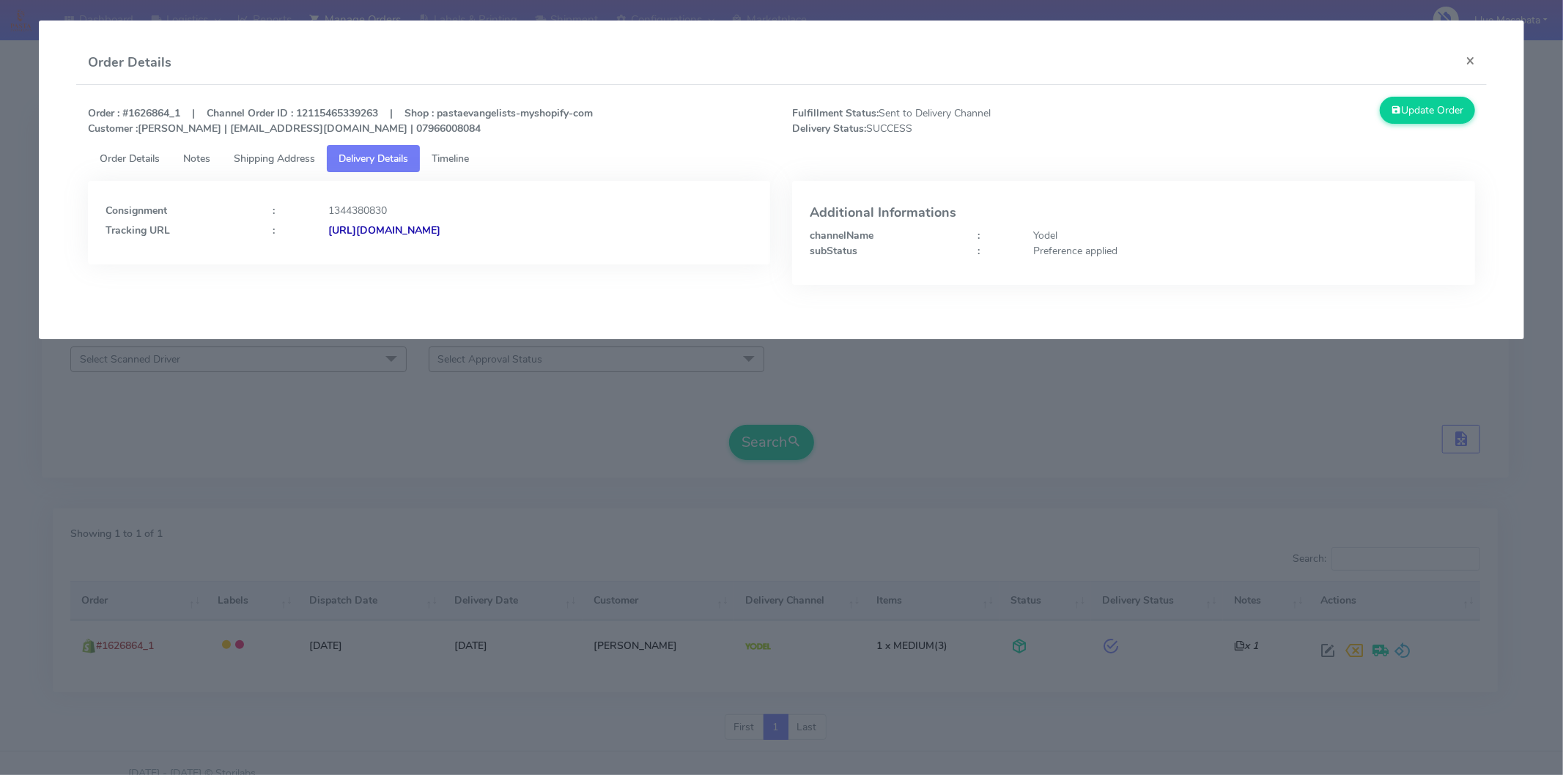
click at [440, 226] on strong "[URL][DOMAIN_NAME]" at bounding box center [384, 230] width 112 height 14
drag, startPoint x: 1469, startPoint y: 57, endPoint x: 1455, endPoint y: 61, distance: 14.4
click at [1469, 56] on button "×" at bounding box center [1470, 60] width 33 height 39
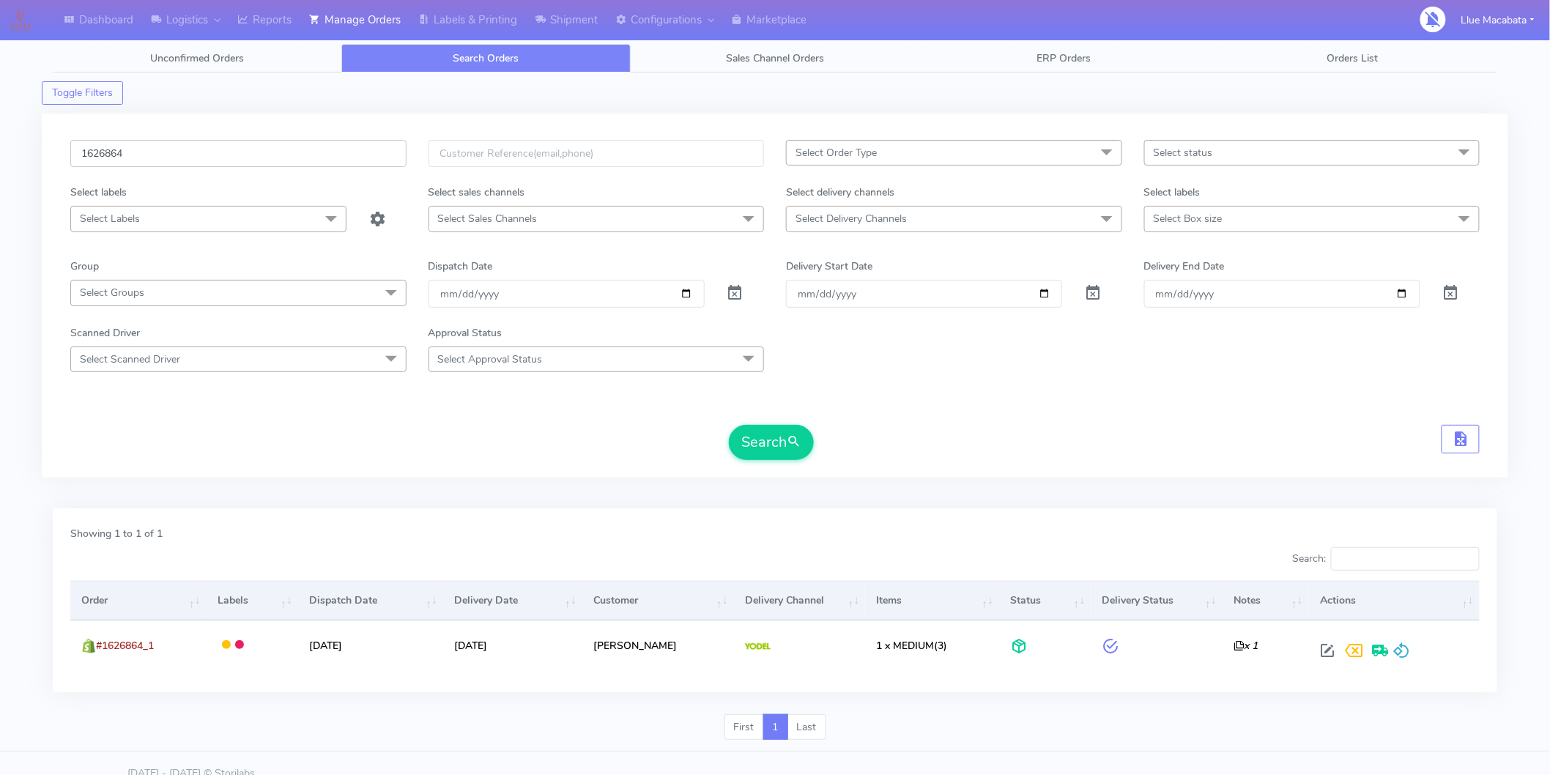
drag, startPoint x: 134, startPoint y: 158, endPoint x: 40, endPoint y: 149, distance: 94.2
click at [40, 149] on div "Dashboard Logistics [GEOGRAPHIC_DATA] Logistics Reports Manage Orders Labels & …" at bounding box center [775, 388] width 1550 height 725
paste input "627"
type input "1626627"
click at [766, 443] on button "Search" at bounding box center [771, 442] width 85 height 35
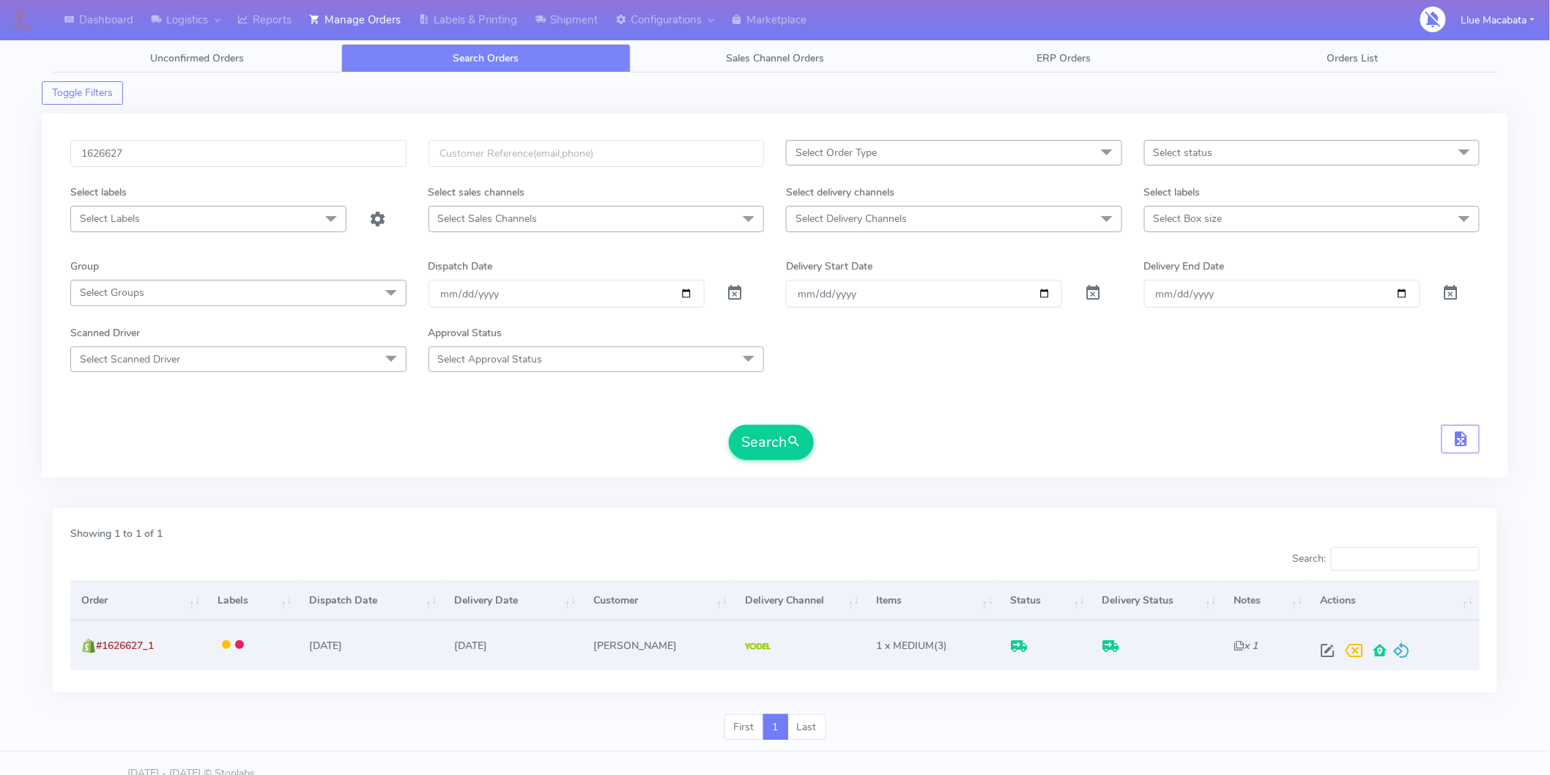
click at [1315, 645] on div at bounding box center [1391, 650] width 155 height 26
click at [1319, 647] on span at bounding box center [1327, 654] width 26 height 14
select select "5"
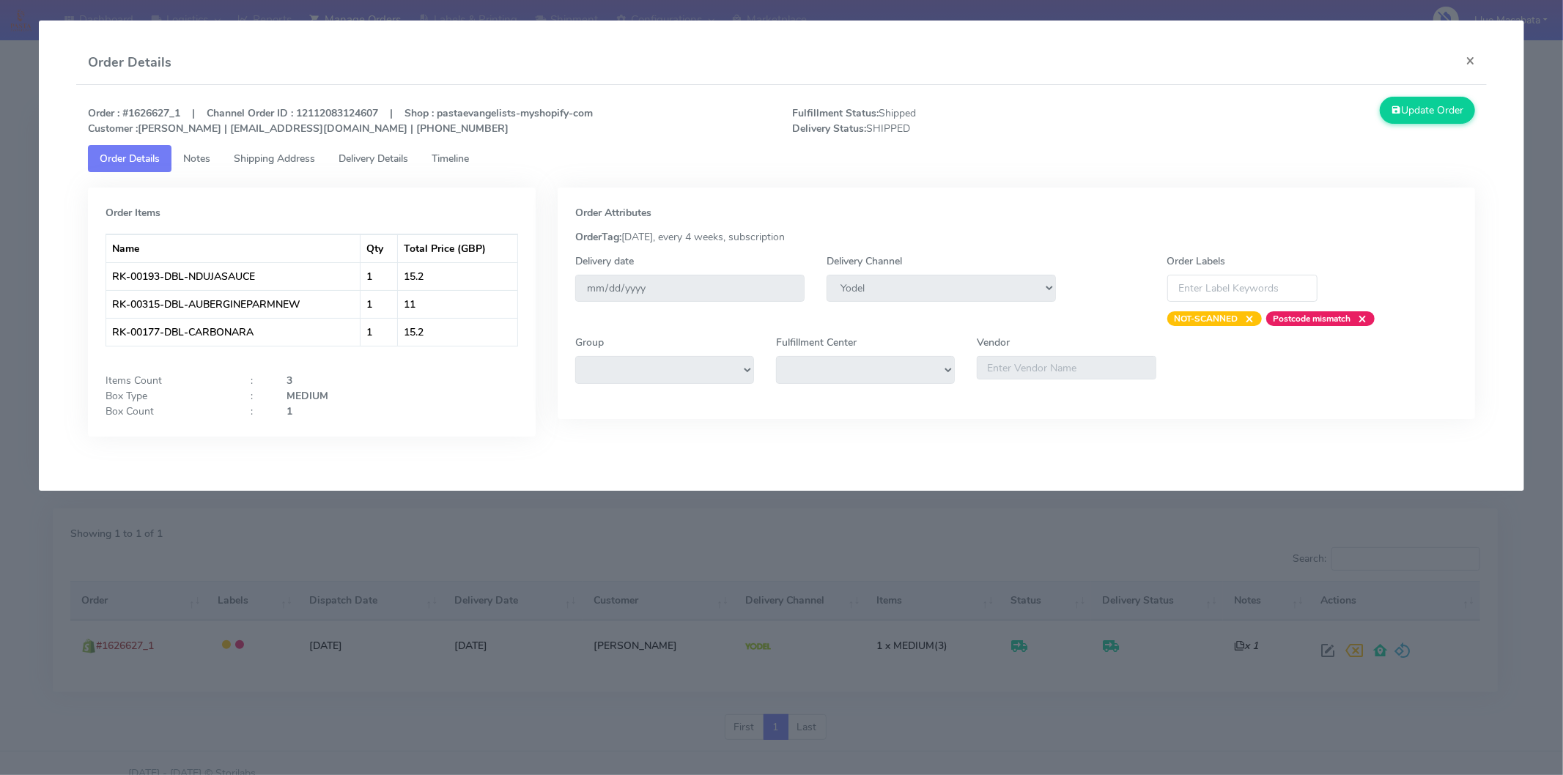
click at [462, 152] on span "Timeline" at bounding box center [450, 159] width 37 height 14
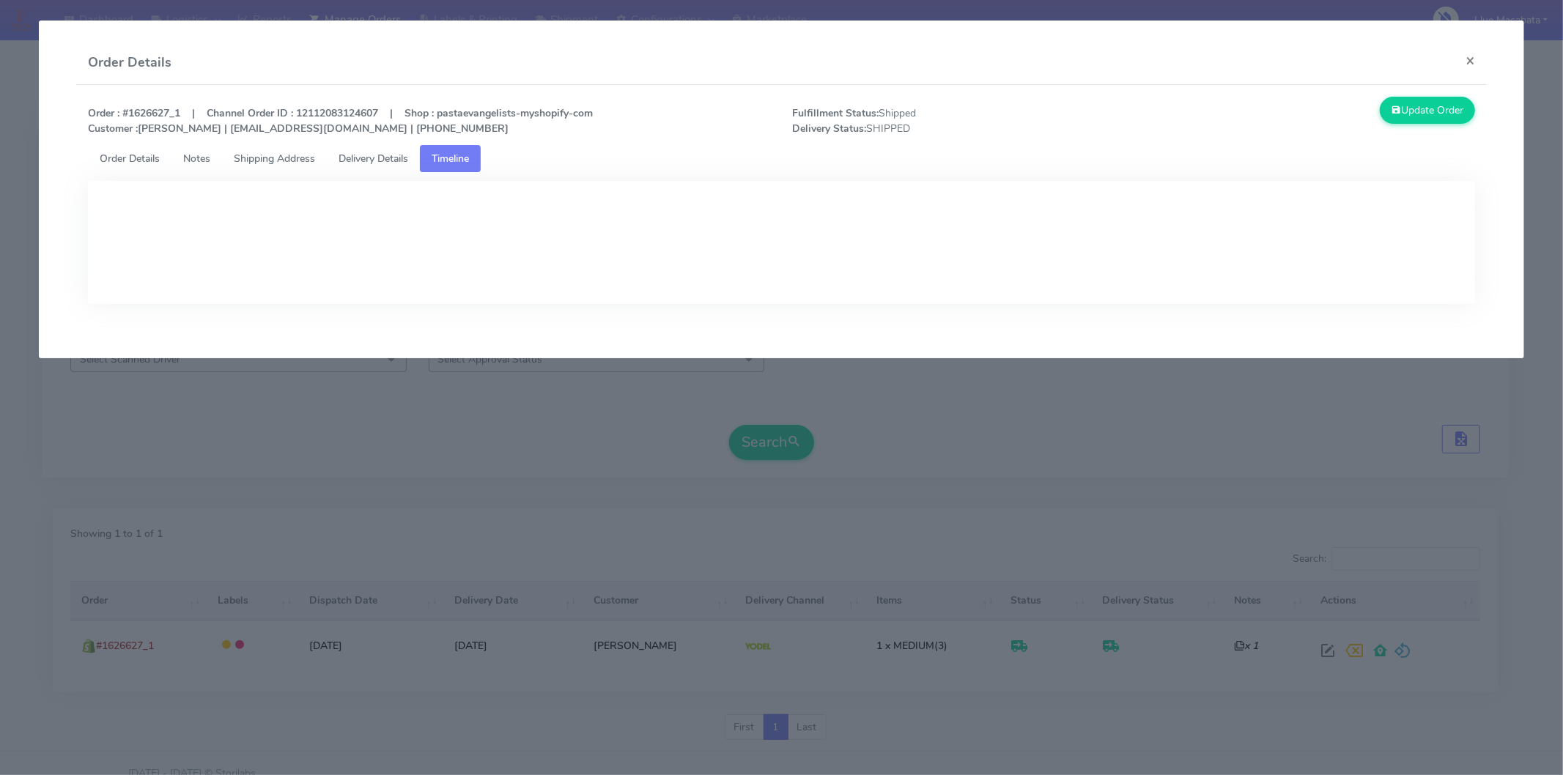
click at [356, 149] on link "Delivery Details" at bounding box center [373, 158] width 93 height 27
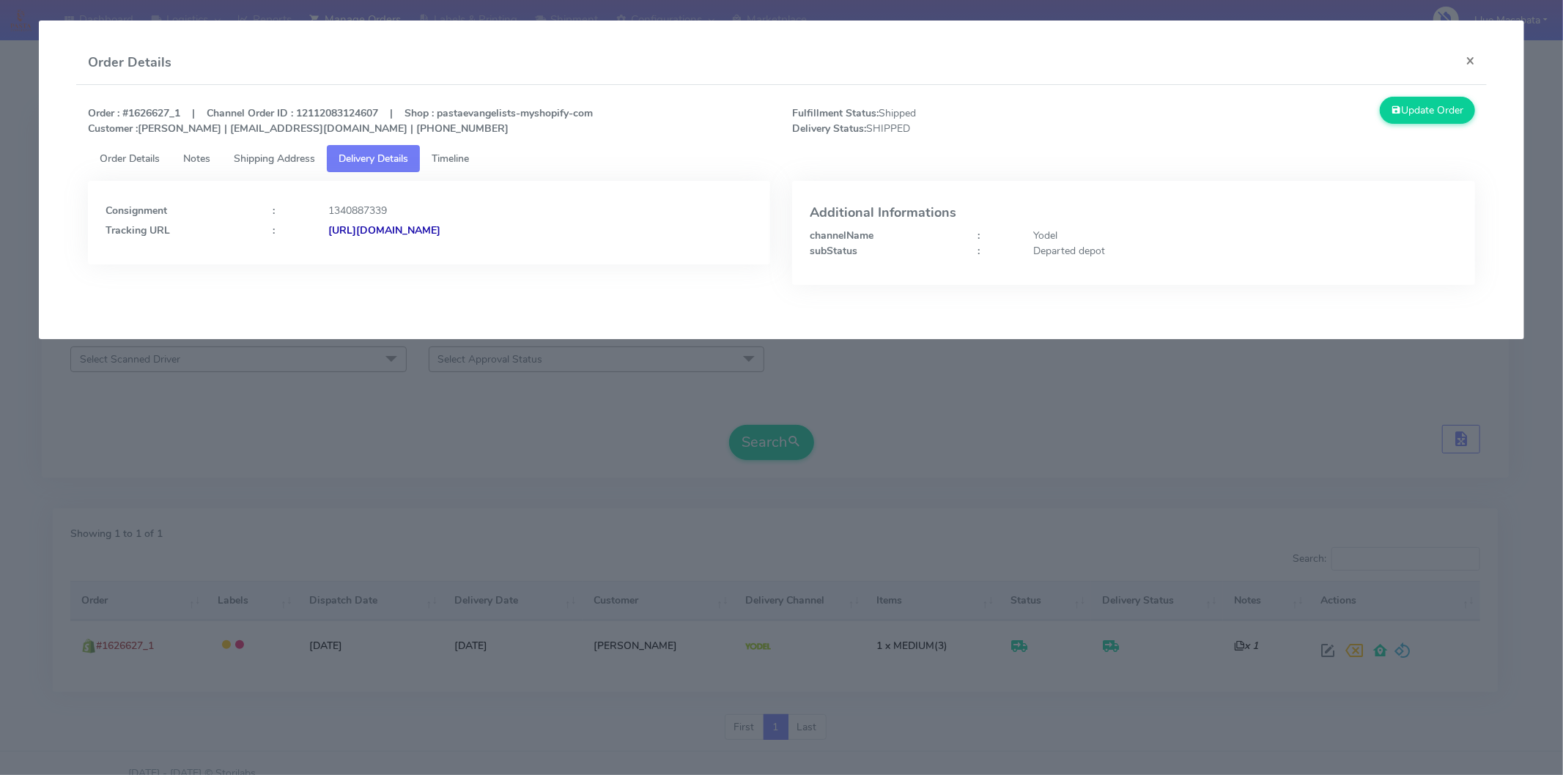
click at [434, 225] on strong "[URL][DOMAIN_NAME]" at bounding box center [384, 230] width 112 height 14
